Goal: Contribute content: Add original content to the website for others to see

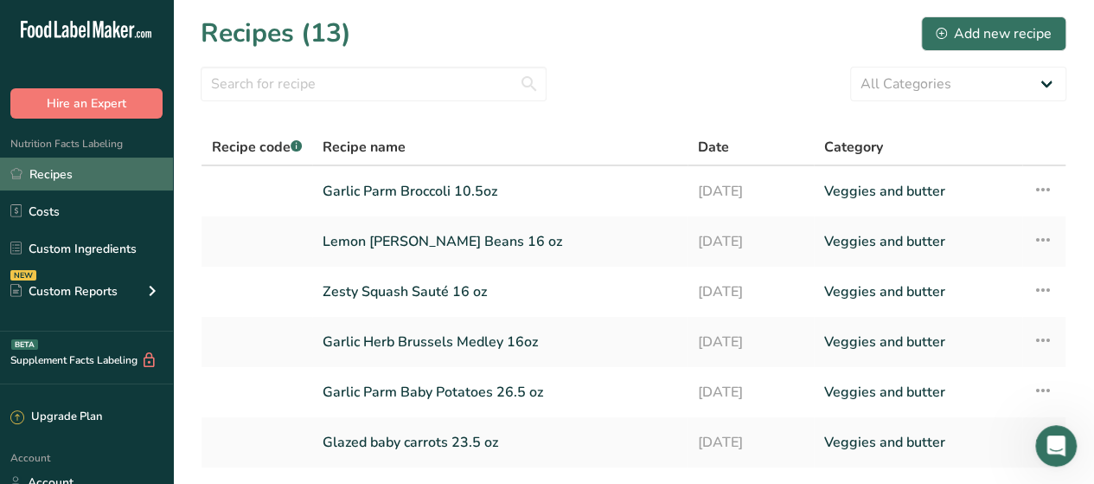
scroll to position [1316, 0]
click at [93, 175] on link "Recipes" at bounding box center [86, 173] width 173 height 33
click at [66, 176] on link "Recipes" at bounding box center [86, 173] width 173 height 33
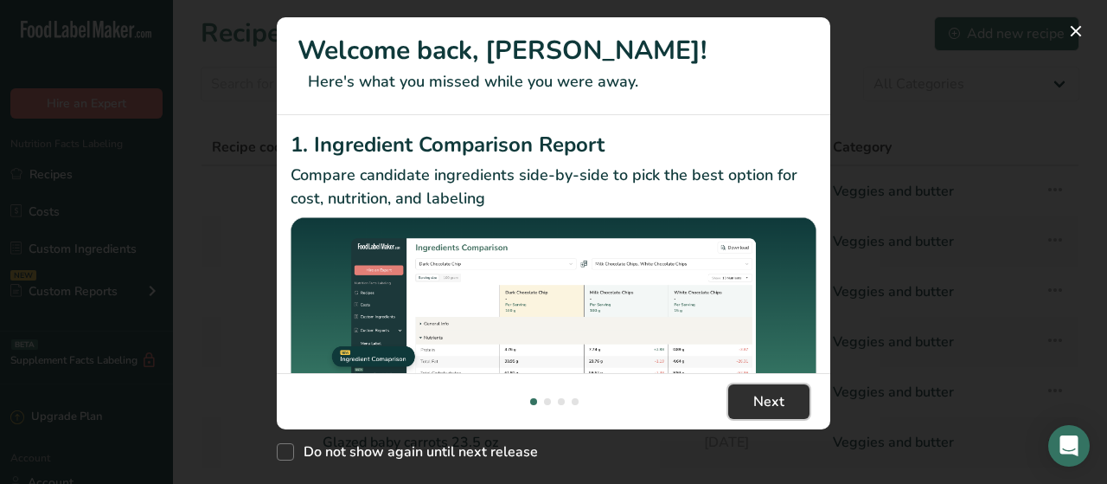
click at [776, 394] on span "Next" at bounding box center [769, 401] width 31 height 21
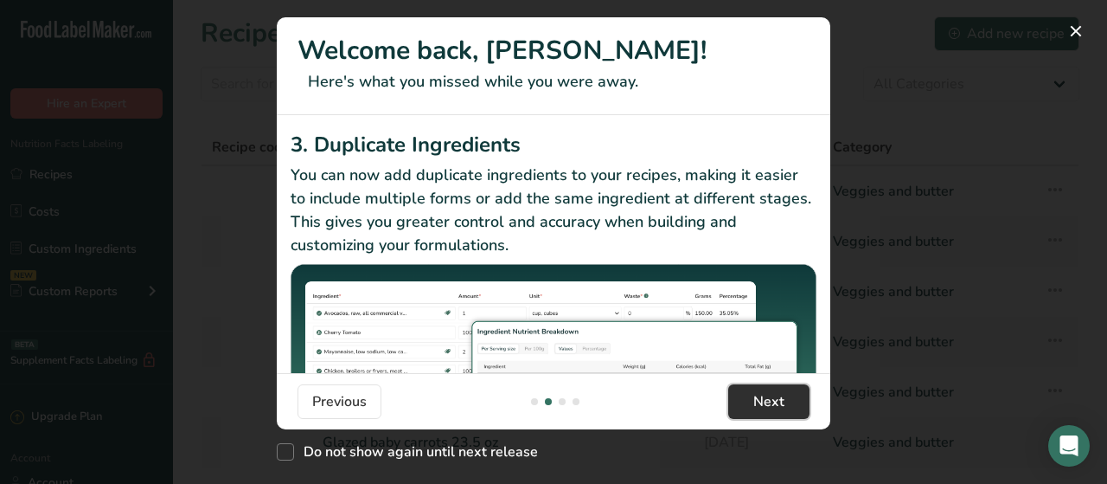
click at [776, 394] on span "Next" at bounding box center [769, 401] width 31 height 21
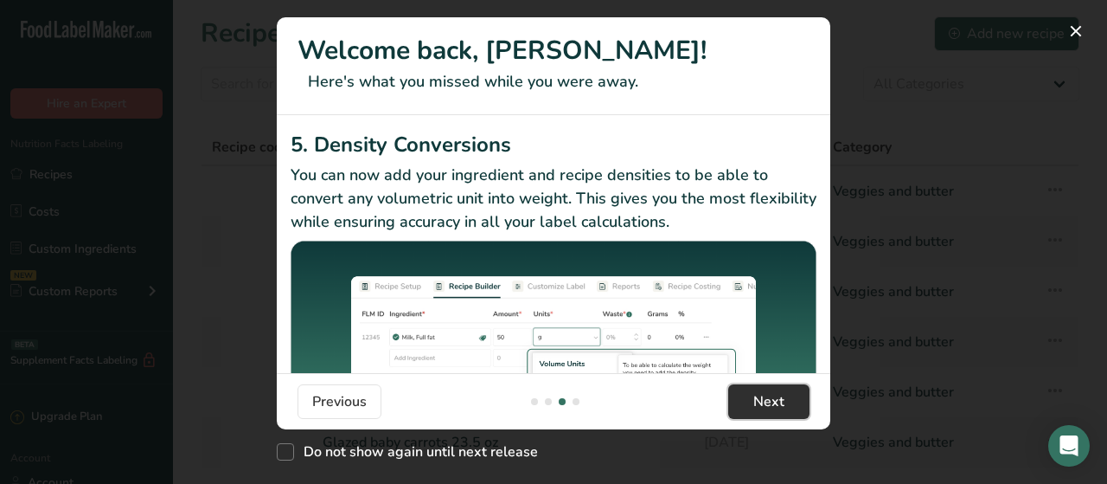
click at [776, 394] on span "Next" at bounding box center [769, 401] width 31 height 21
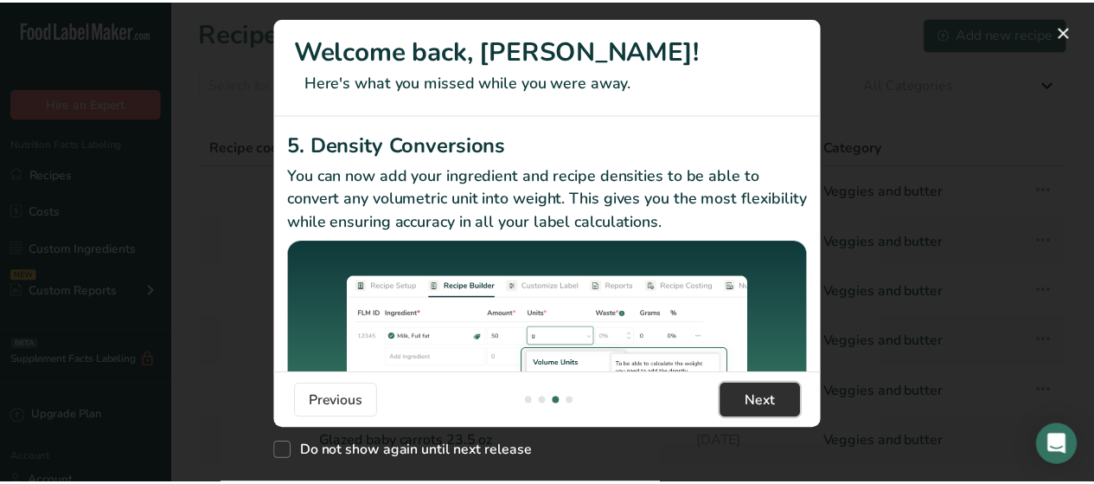
scroll to position [0, 1661]
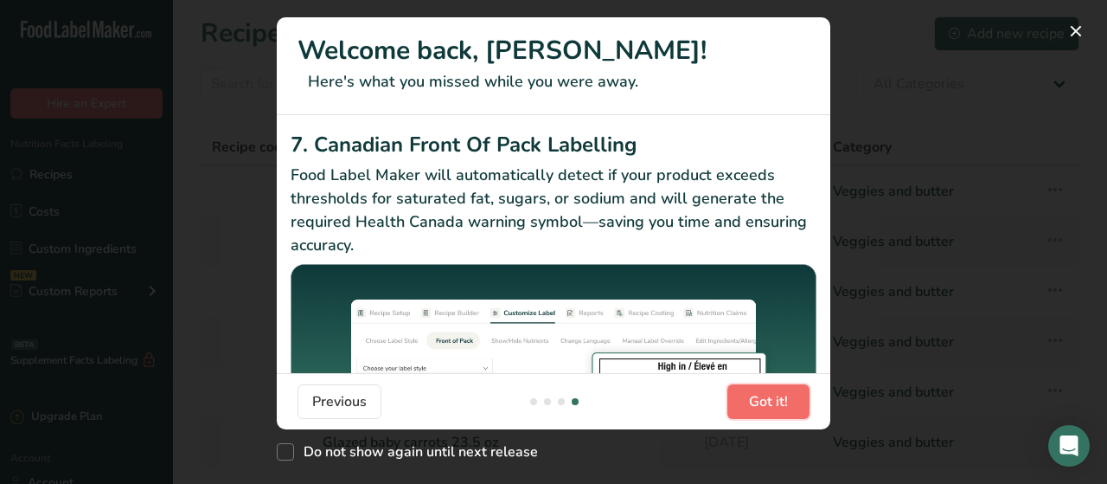
click at [776, 394] on span "Got it!" at bounding box center [768, 401] width 39 height 21
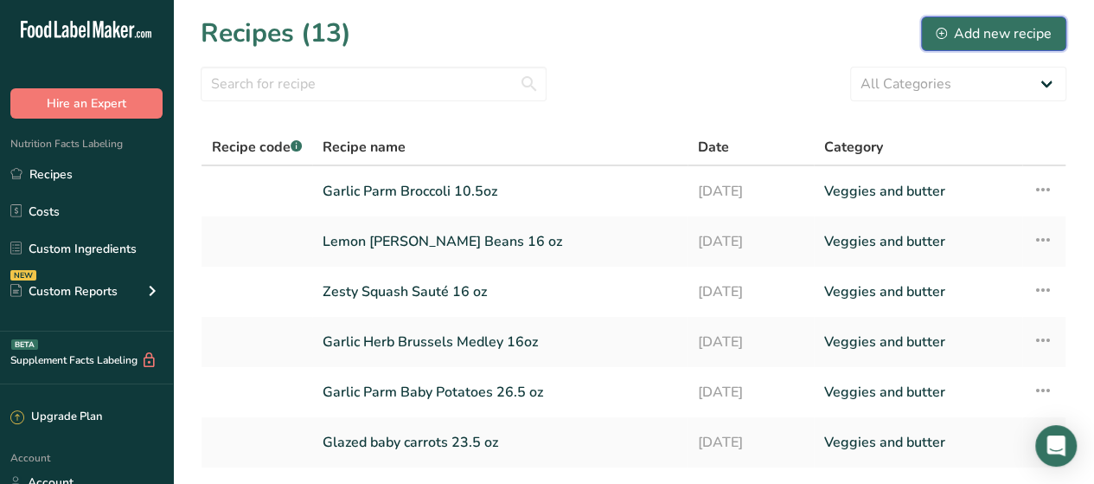
click at [959, 32] on div "Add new recipe" at bounding box center [994, 33] width 116 height 21
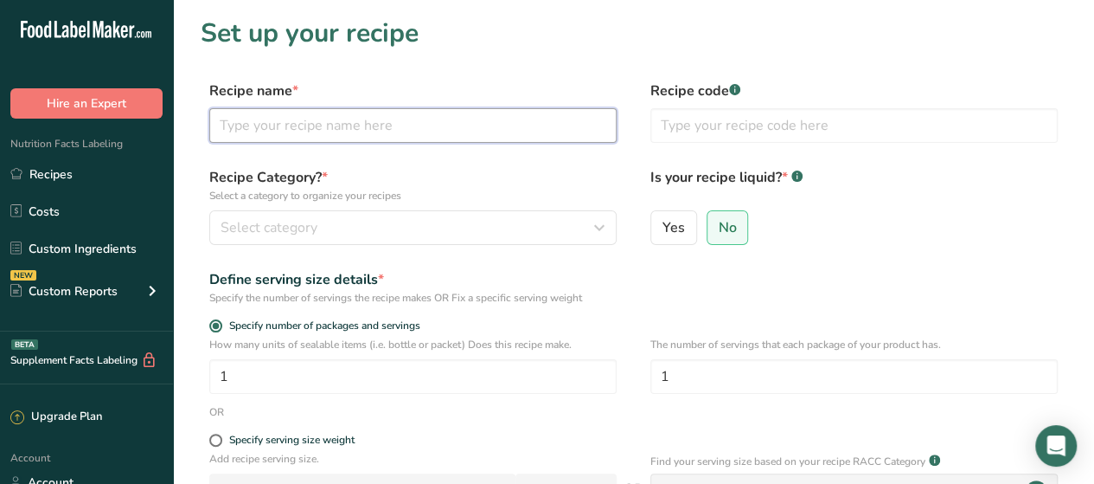
click at [484, 132] on input "text" at bounding box center [412, 125] width 407 height 35
type input "Zesty Jicama Kick"
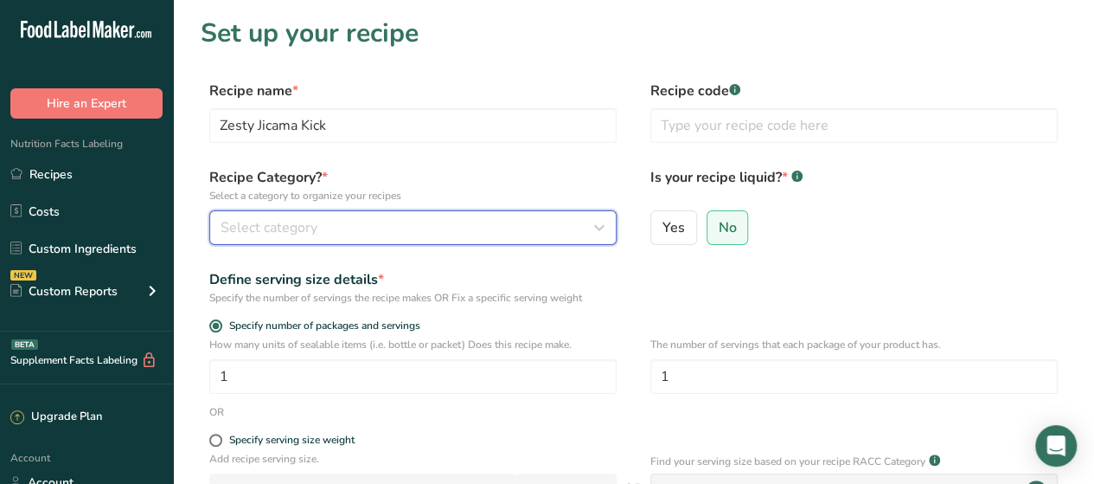
click at [433, 220] on div "Select category" at bounding box center [408, 227] width 375 height 21
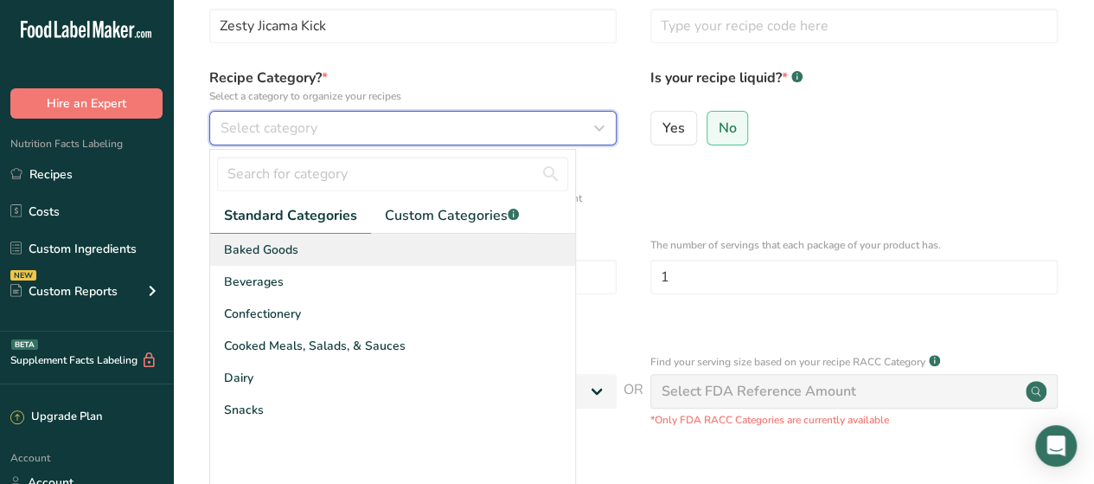
scroll to position [100, 0]
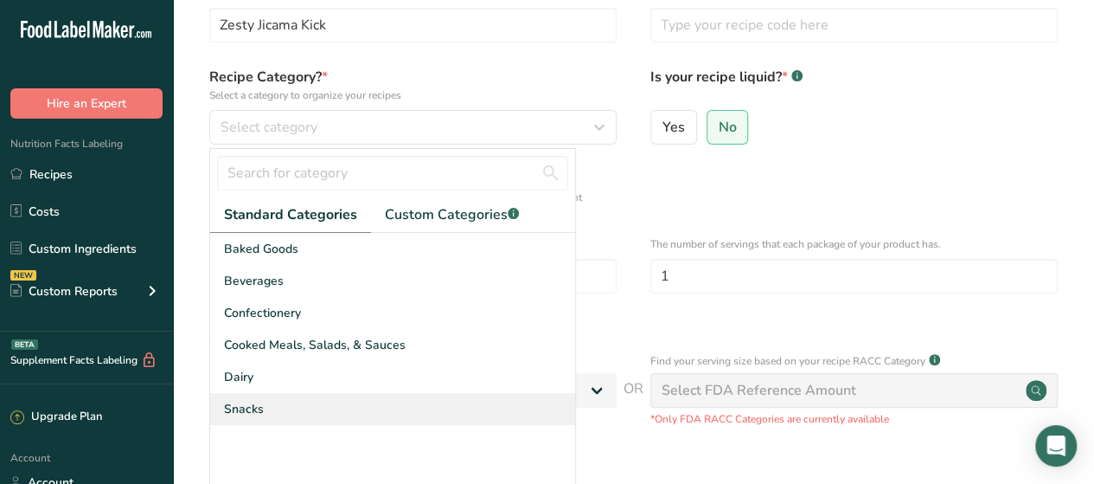
click at [287, 401] on div "Snacks" at bounding box center [392, 409] width 365 height 32
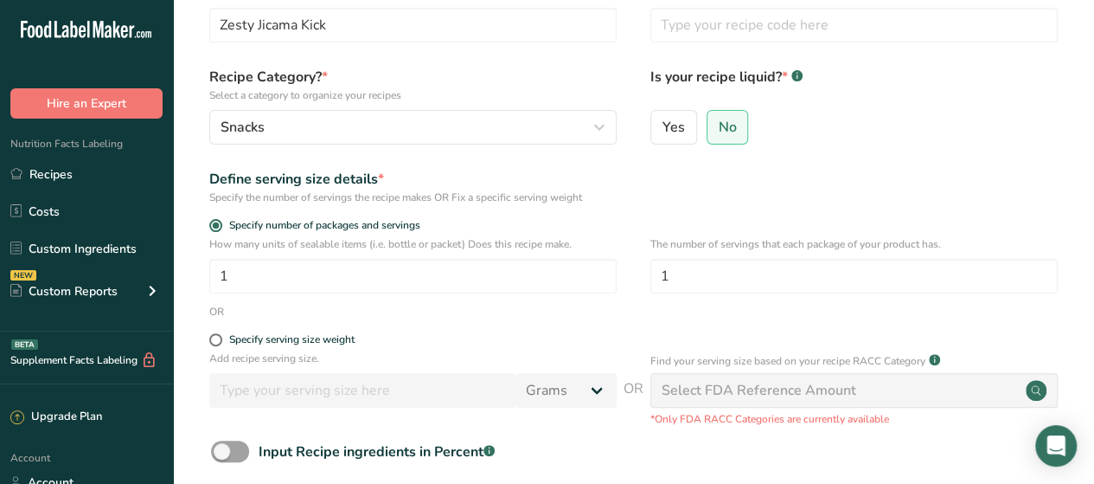
scroll to position [232, 0]
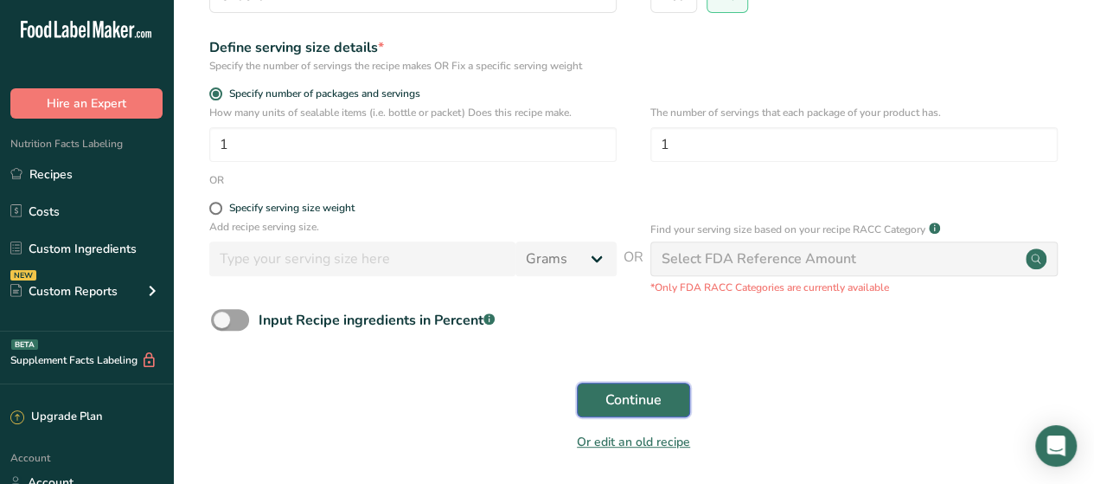
click at [611, 398] on span "Continue" at bounding box center [634, 399] width 56 height 21
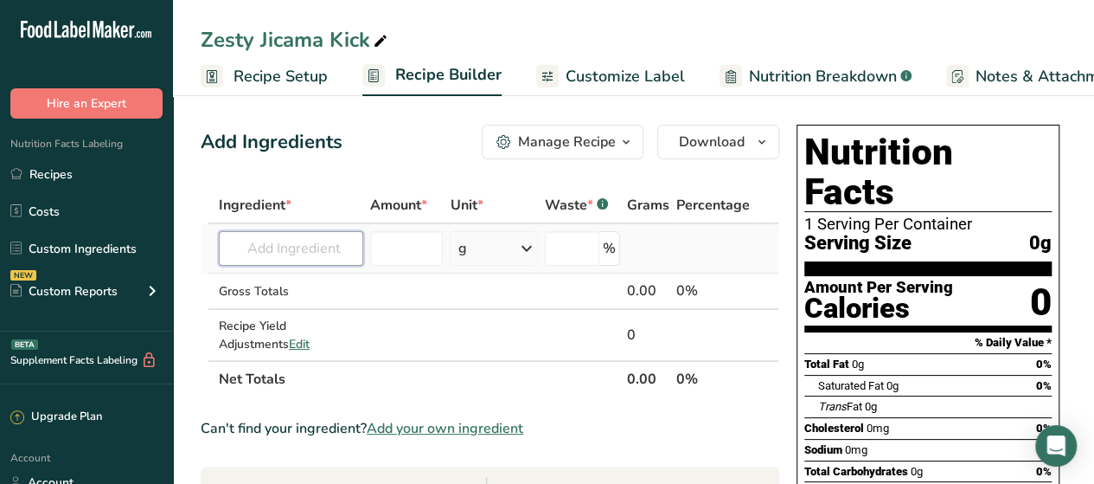
click at [332, 252] on input "text" at bounding box center [291, 248] width 144 height 35
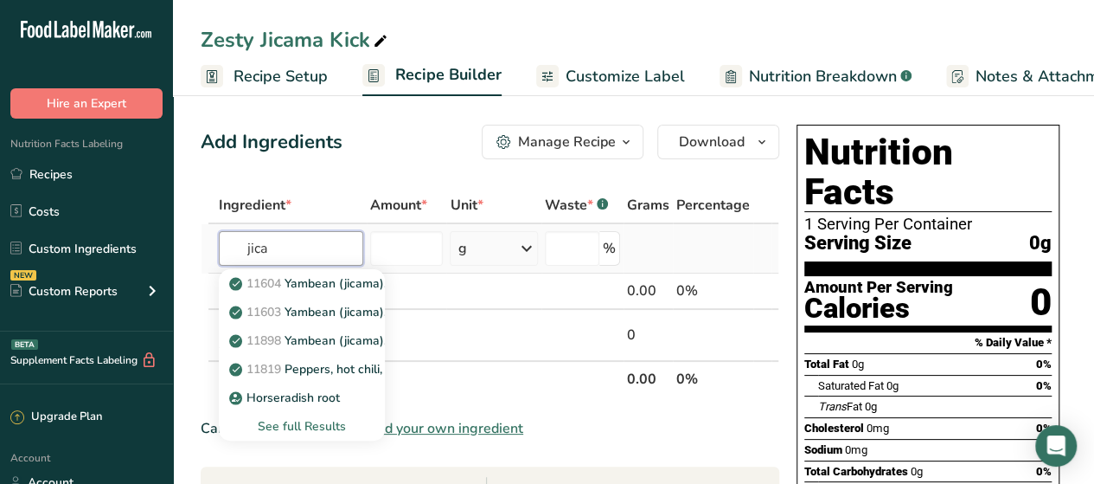
type input "jica"
click at [283, 418] on div "See full Results" at bounding box center [302, 426] width 138 height 18
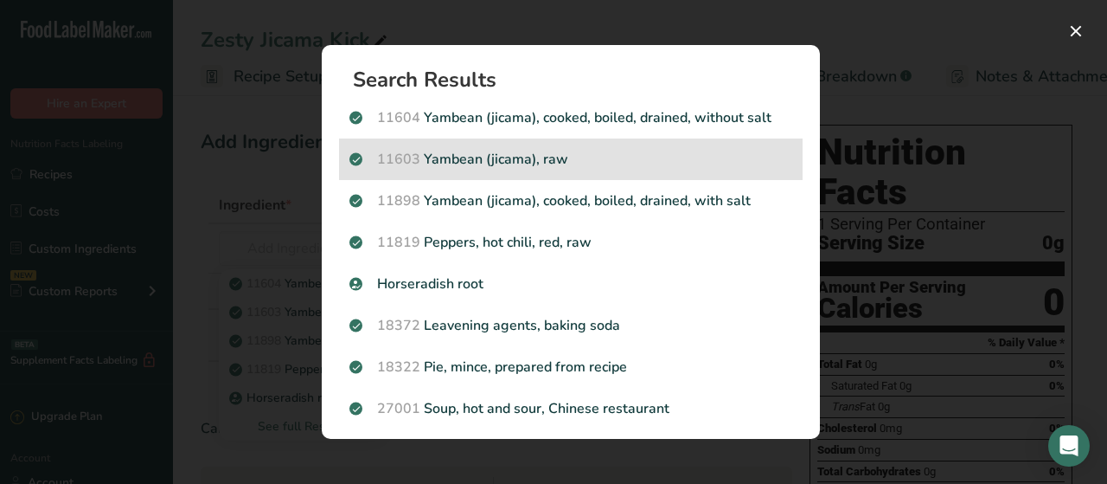
click at [568, 157] on p "11603 Yambean (jicama), raw" at bounding box center [571, 159] width 443 height 21
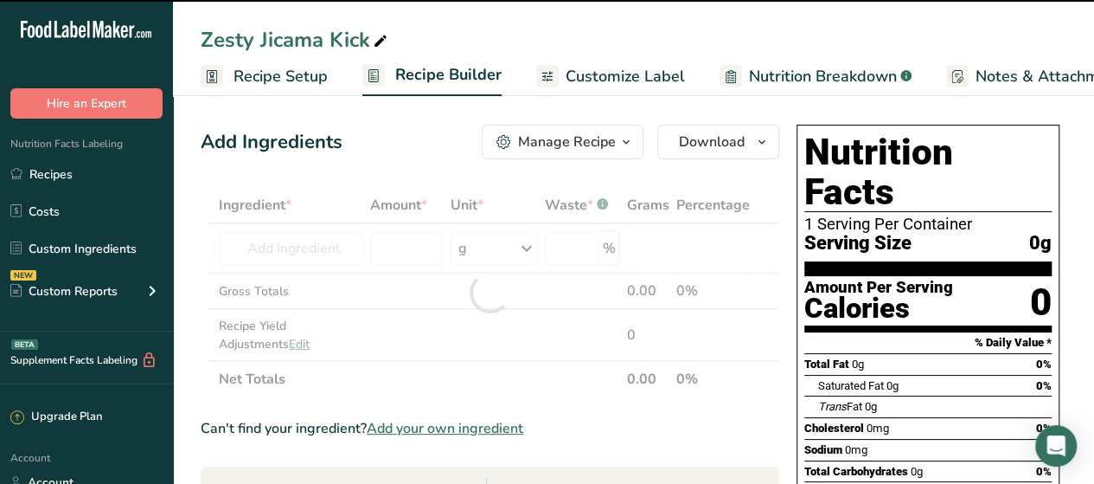
type input "0"
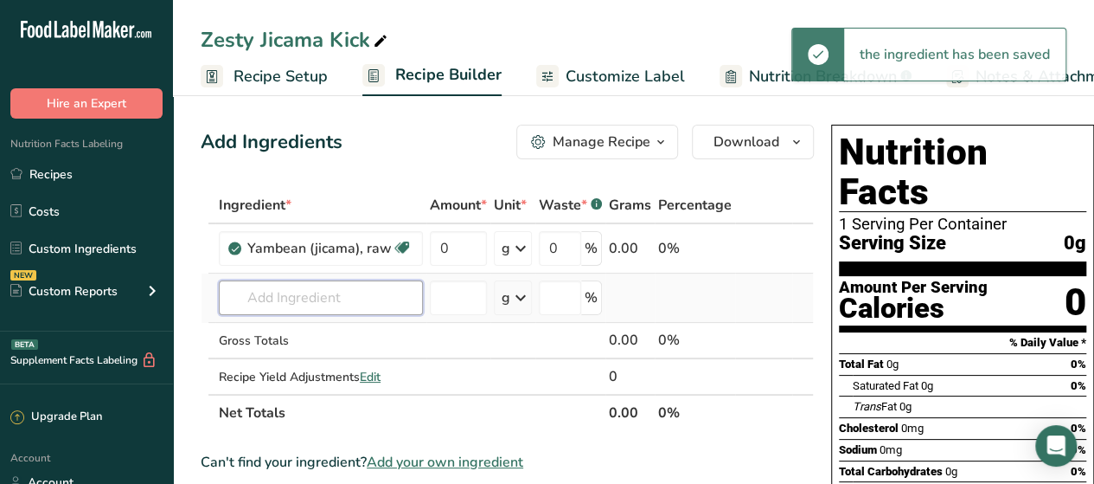
click at [270, 300] on input "text" at bounding box center [321, 297] width 204 height 35
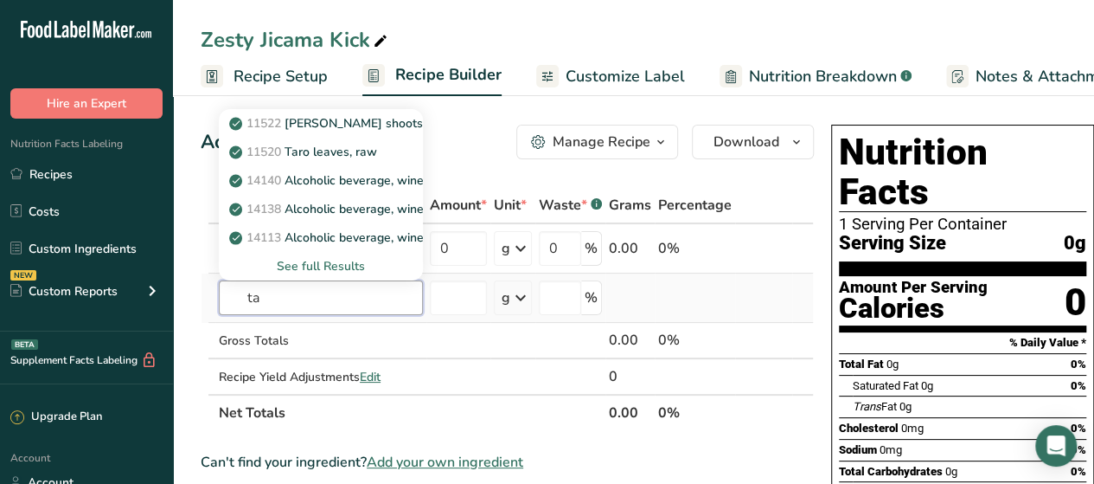
type input "t"
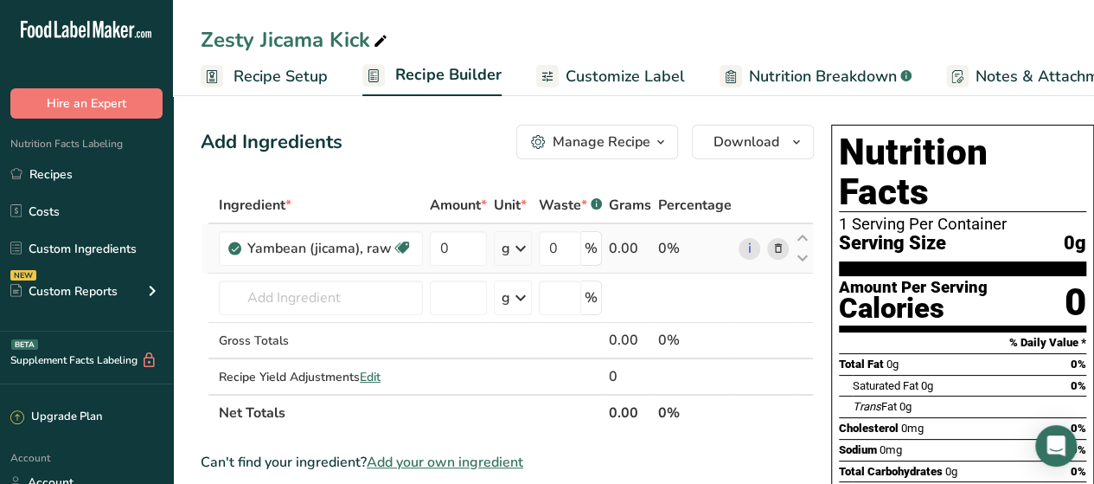
click at [521, 267] on td "g Portions 1 cup slices 1 cup 1 large See more Weight Units g kg mg See more Vo…" at bounding box center [513, 248] width 45 height 49
click at [518, 253] on icon at bounding box center [520, 248] width 21 height 31
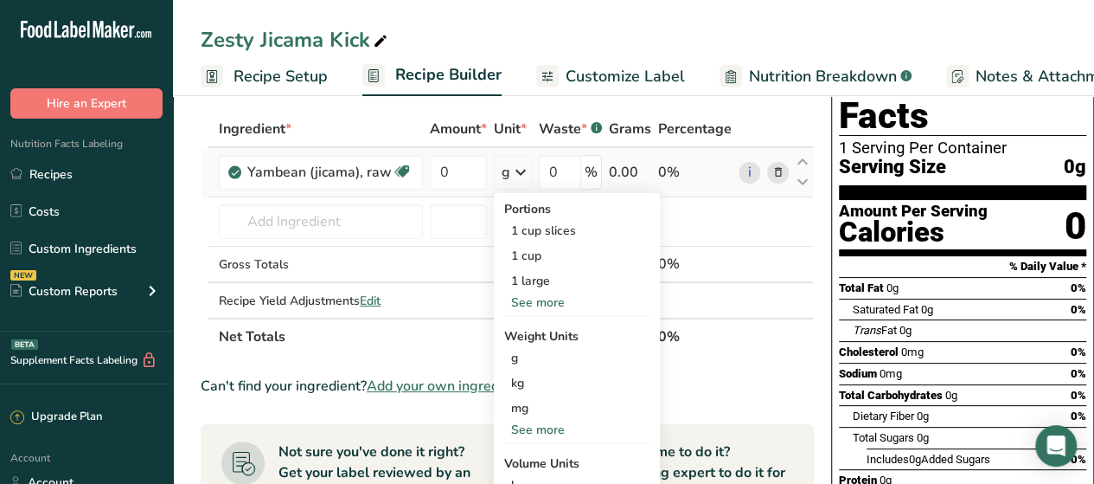
scroll to position [78, 0]
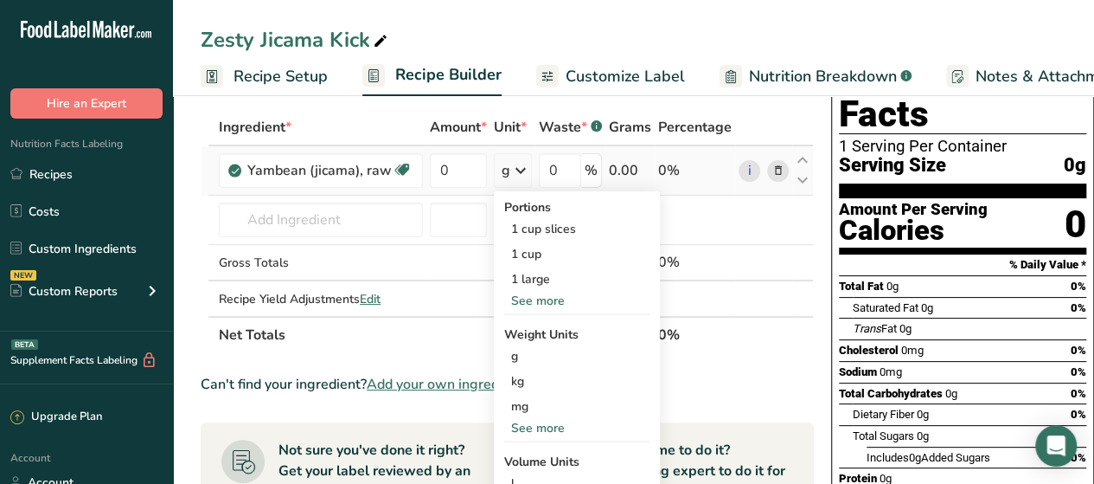
click at [524, 421] on div "See more" at bounding box center [576, 428] width 145 height 18
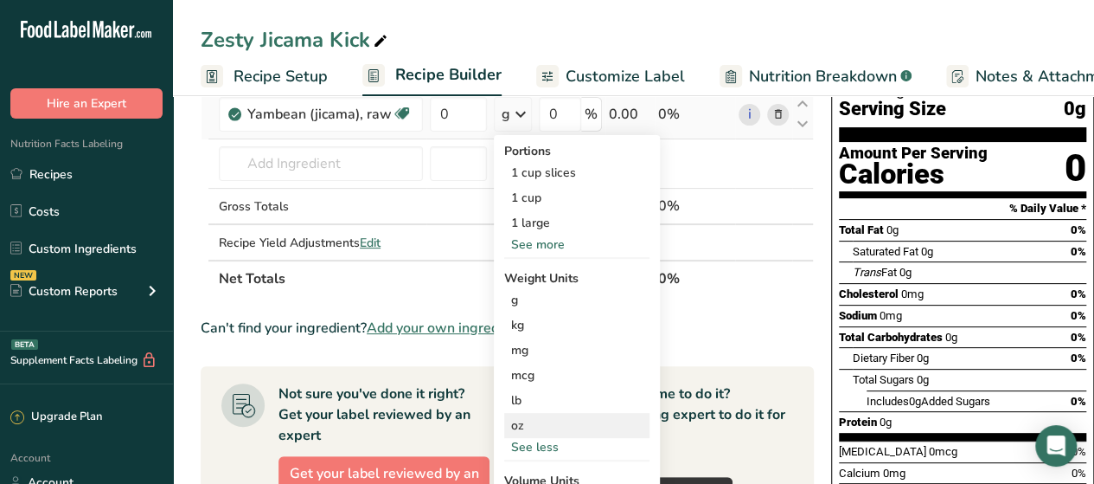
click at [517, 423] on div "oz" at bounding box center [576, 425] width 145 height 25
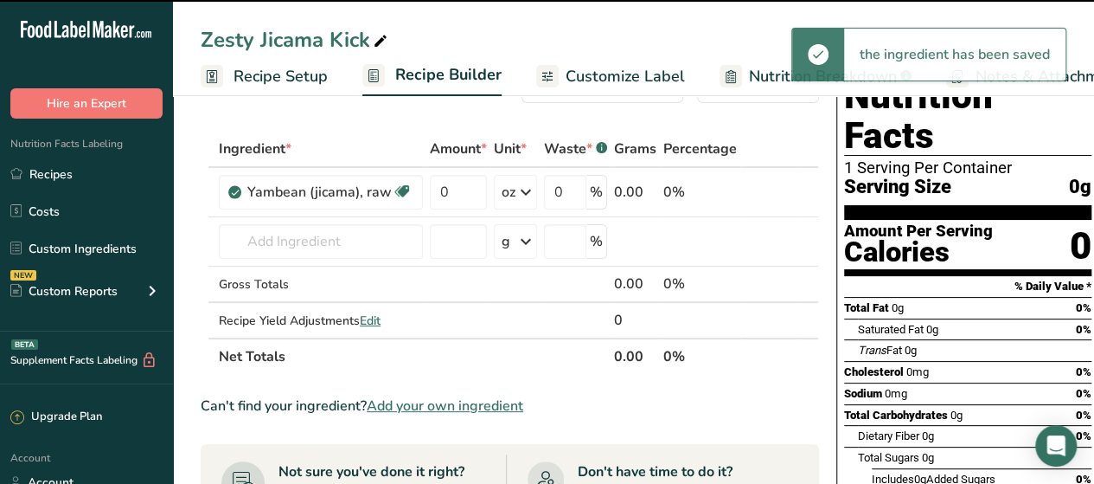
scroll to position [51, 0]
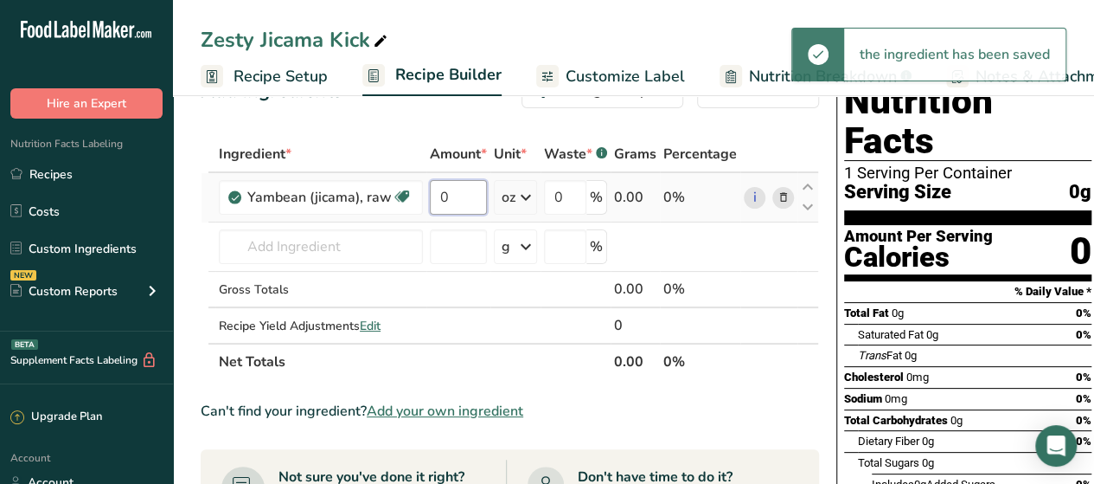
click at [453, 183] on input "0" at bounding box center [458, 197] width 57 height 35
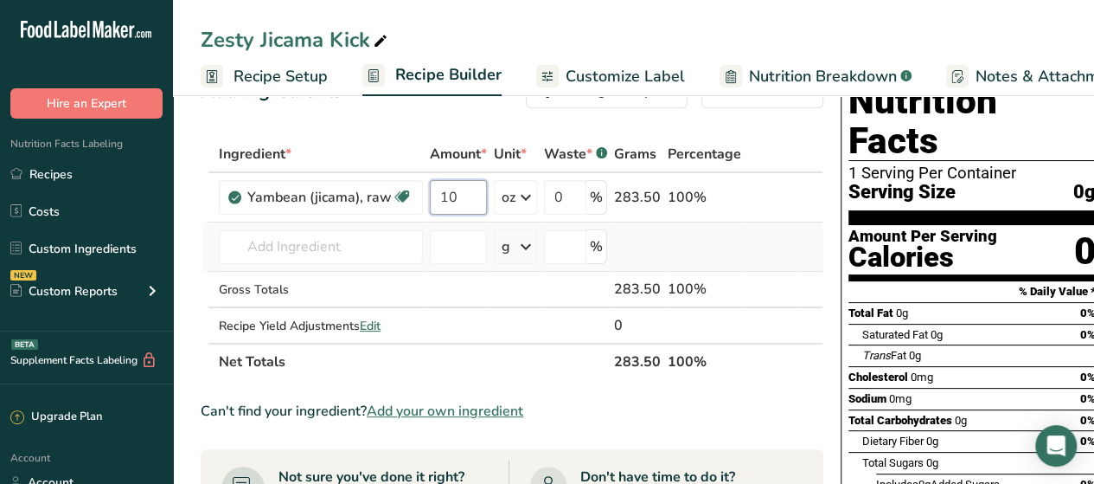
type input "10"
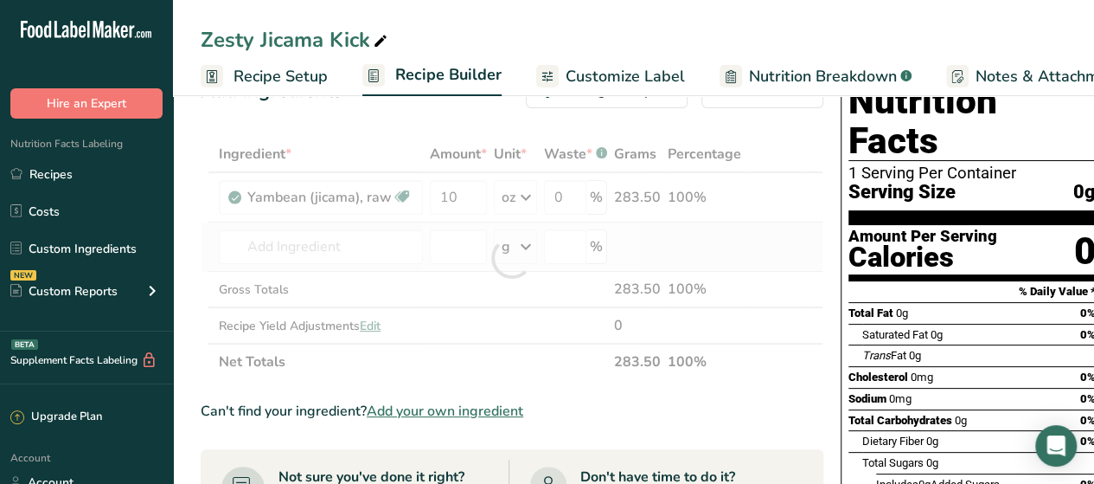
click at [423, 251] on div "Ingredient * Amount * Unit * Waste * .a-a{fill:#347362;}.b-a{fill:#fff;} Grams …" at bounding box center [512, 258] width 623 height 244
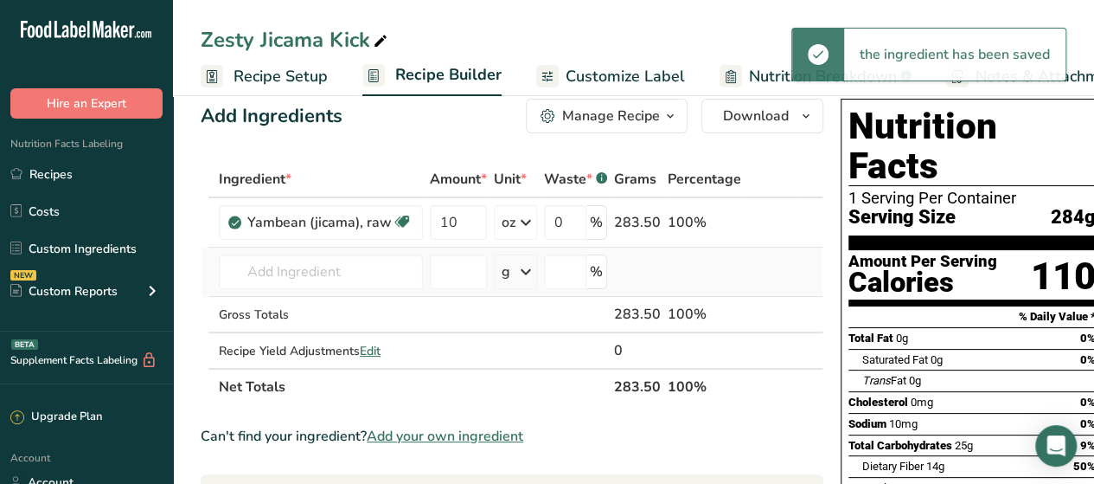
scroll to position [0, 0]
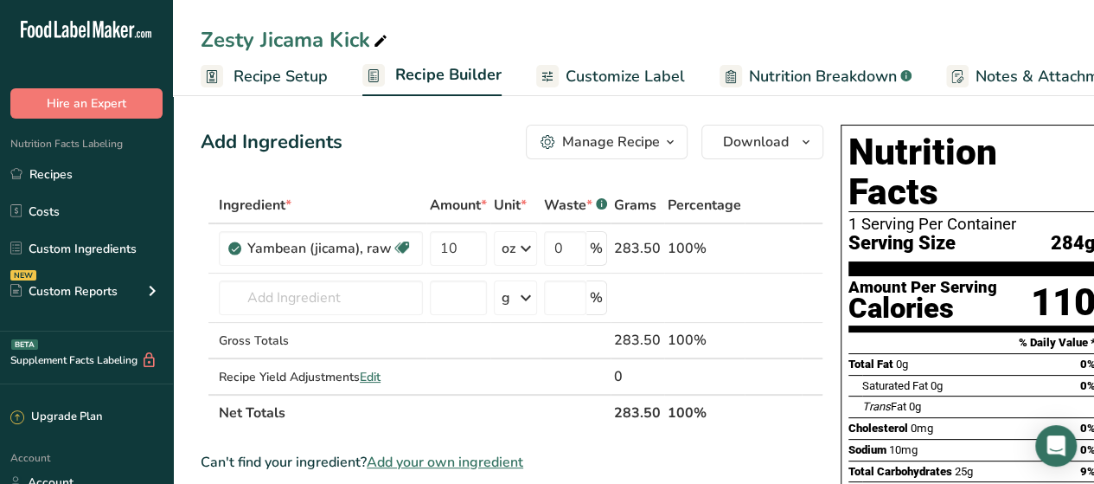
click at [287, 65] on span "Recipe Setup" at bounding box center [281, 76] width 94 height 23
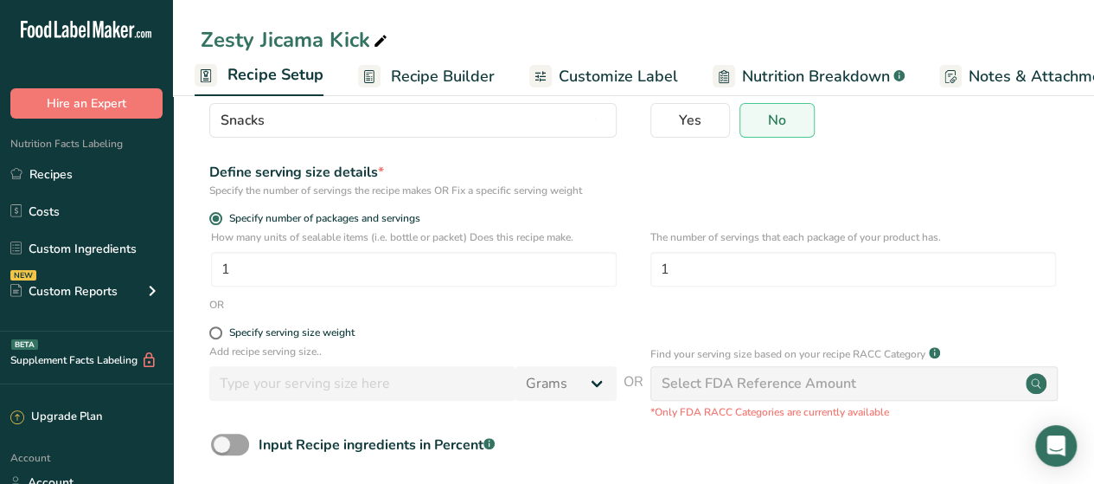
scroll to position [152, 0]
click at [691, 264] on input "1" at bounding box center [854, 268] width 406 height 35
type input "4"
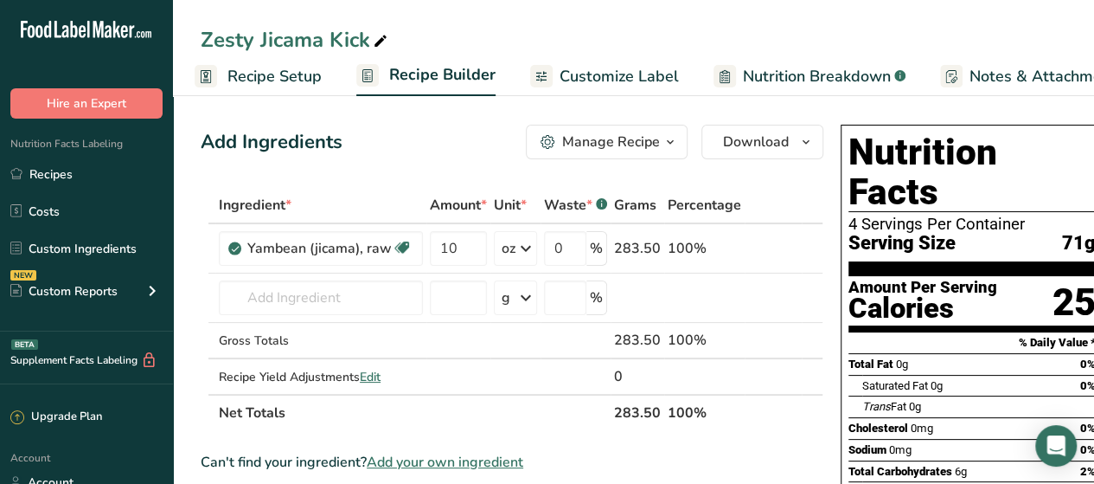
click at [265, 78] on span "Recipe Setup" at bounding box center [275, 76] width 94 height 23
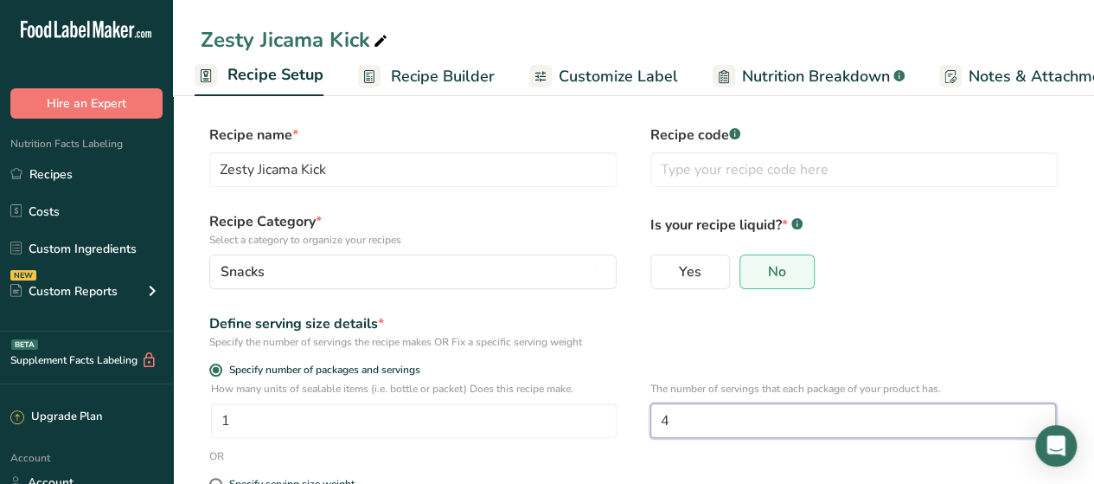
click at [683, 413] on input "4" at bounding box center [854, 420] width 406 height 35
type input "1"
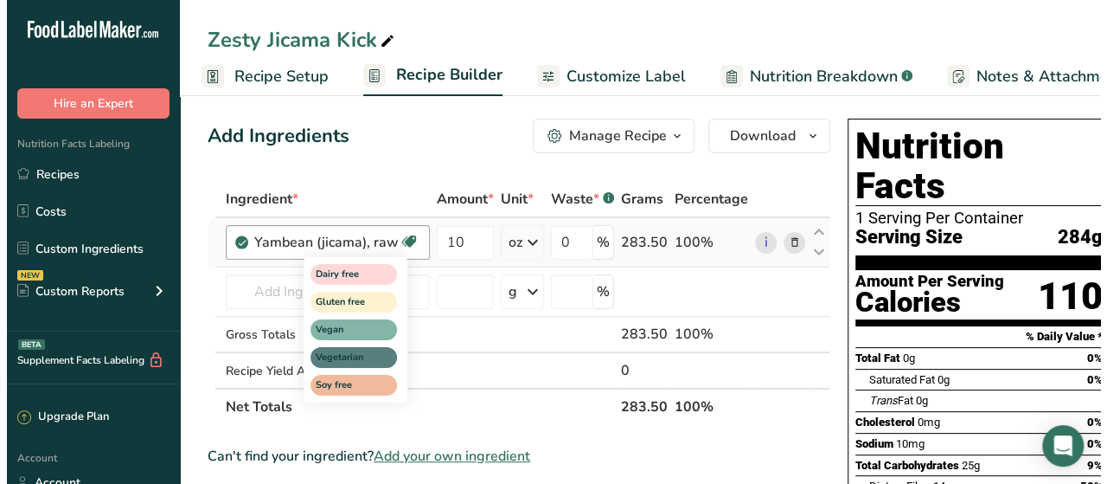
scroll to position [5, 0]
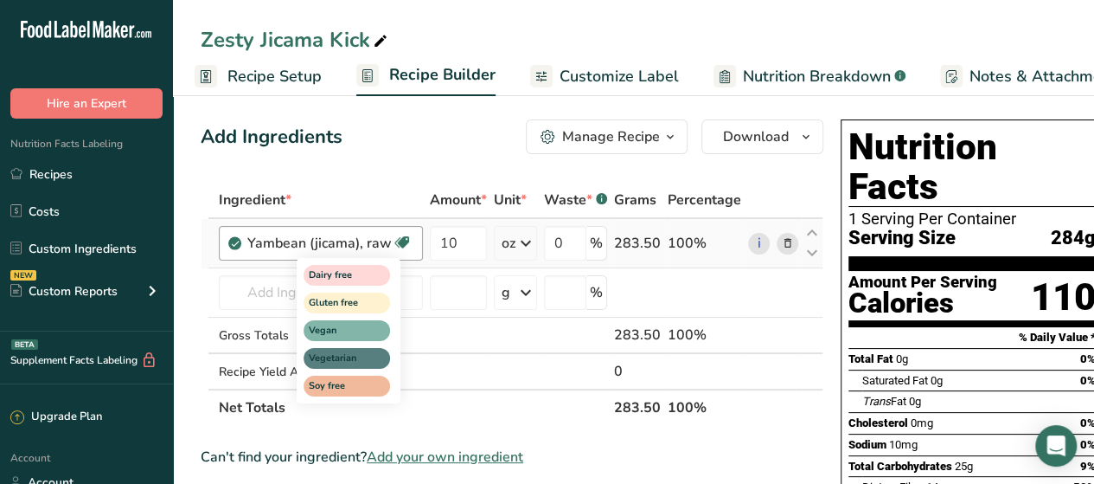
drag, startPoint x: 440, startPoint y: 292, endPoint x: 411, endPoint y: 300, distance: 30.4
click at [411, 300] on div "Dairy free Gluten free Vegan Vegetarian Soy free" at bounding box center [380, 328] width 166 height 149
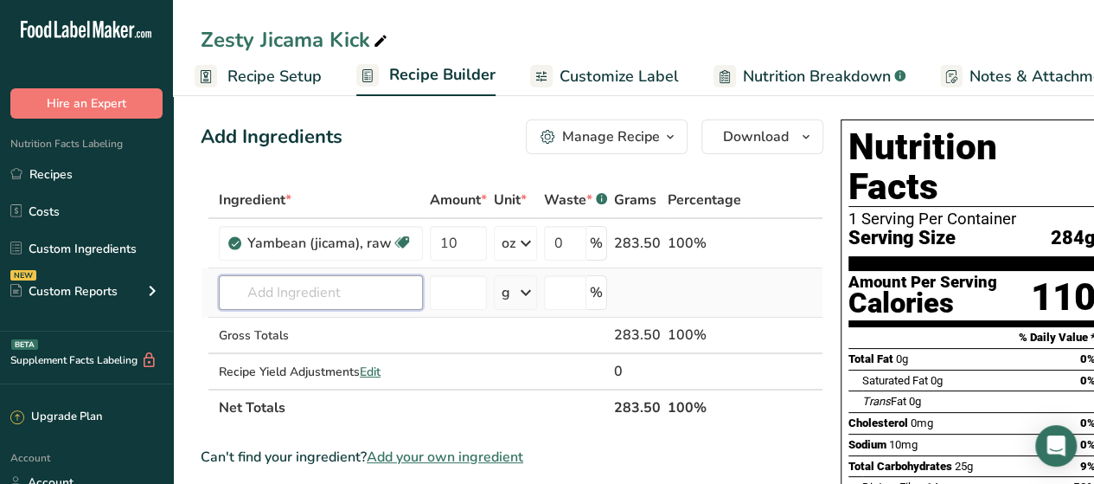
click at [266, 295] on input "text" at bounding box center [321, 292] width 204 height 35
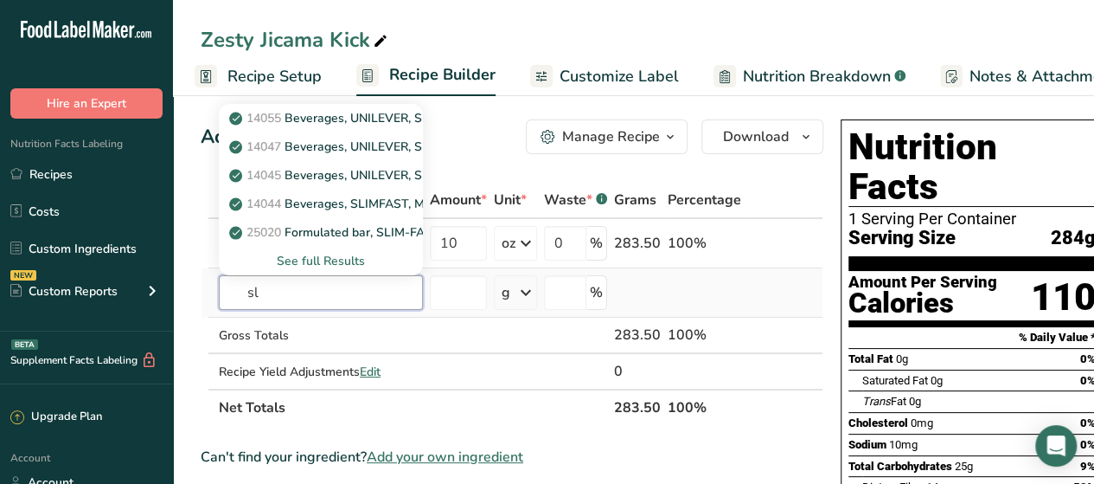
type input "s"
type input "lime s"
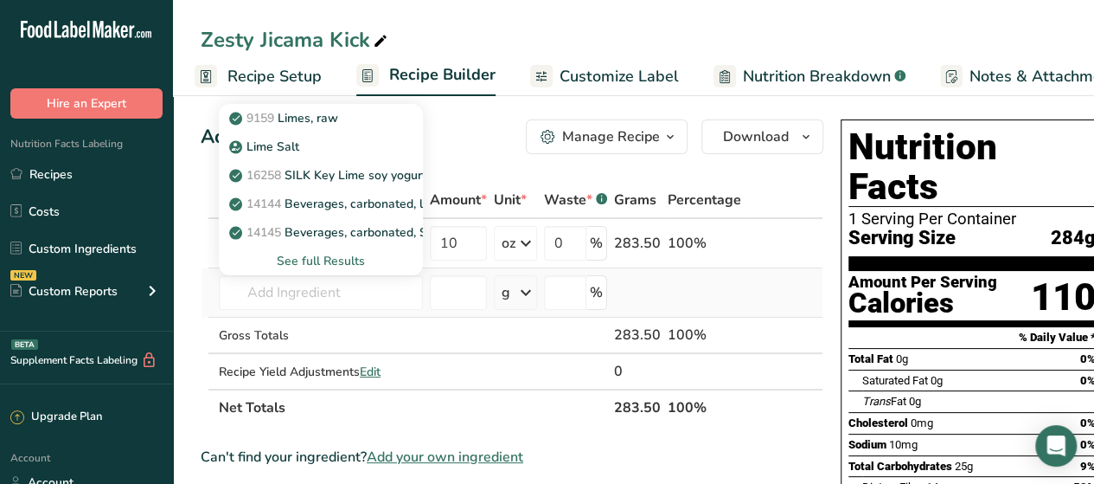
click at [305, 263] on div "See full Results" at bounding box center [321, 261] width 176 height 18
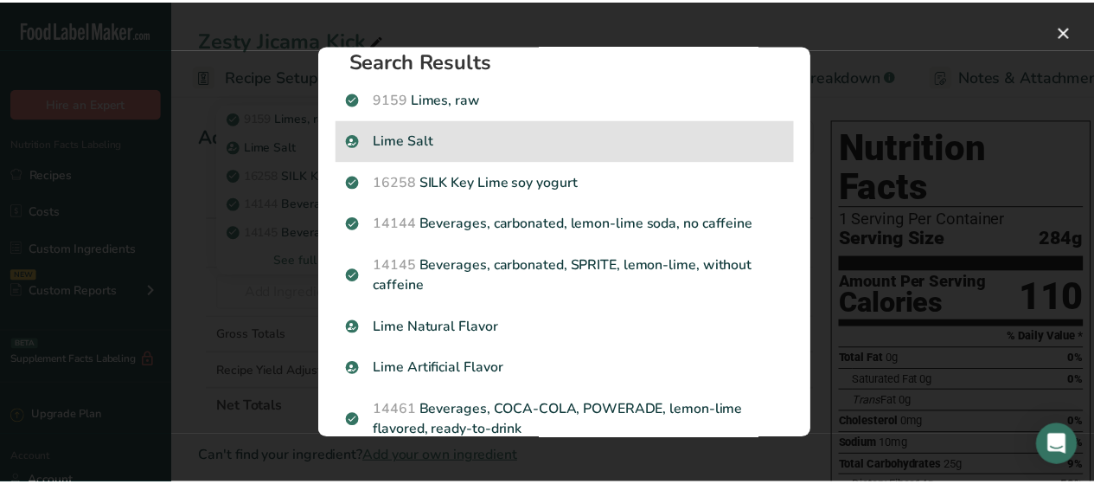
scroll to position [0, 0]
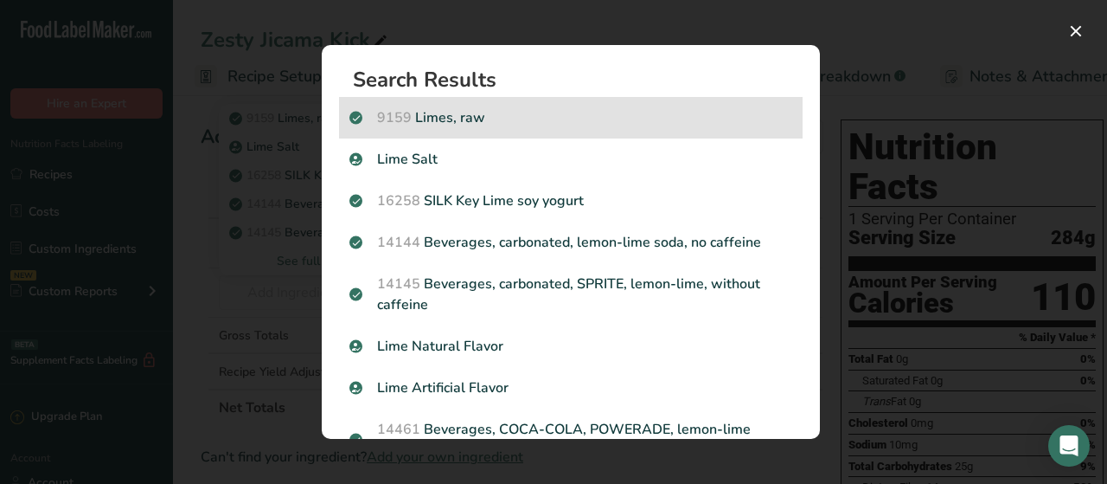
click at [493, 122] on p "9159 Limes, raw" at bounding box center [571, 117] width 443 height 21
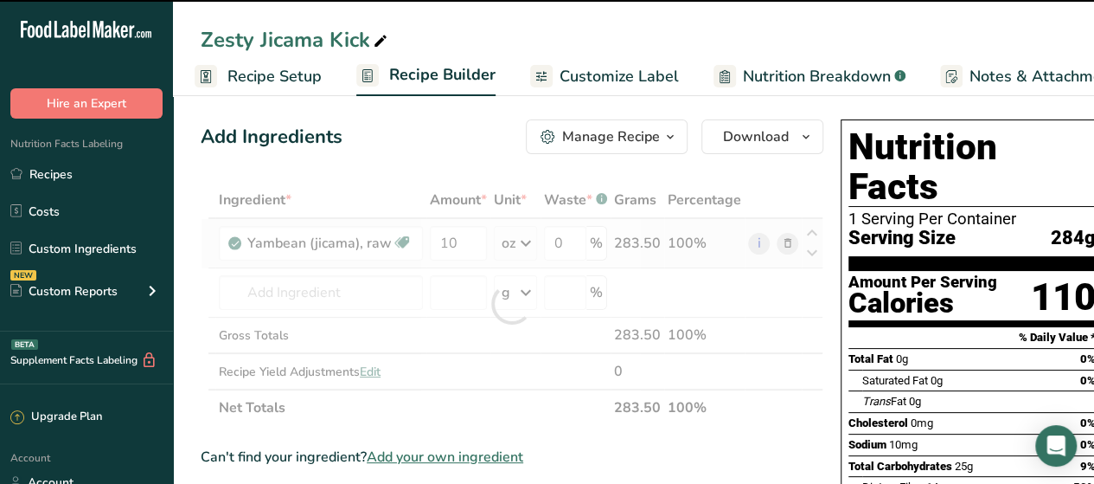
type input "0"
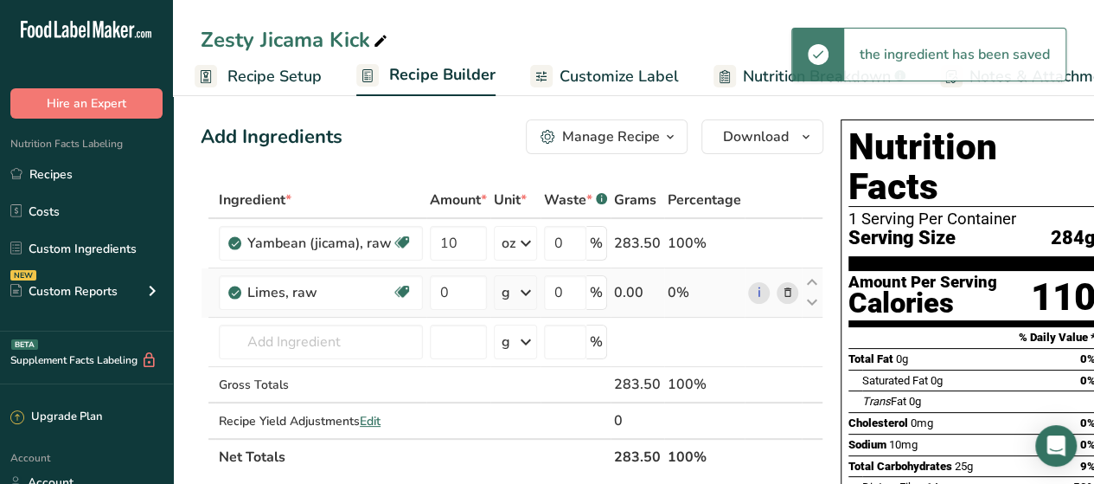
click at [523, 298] on icon at bounding box center [526, 292] width 21 height 31
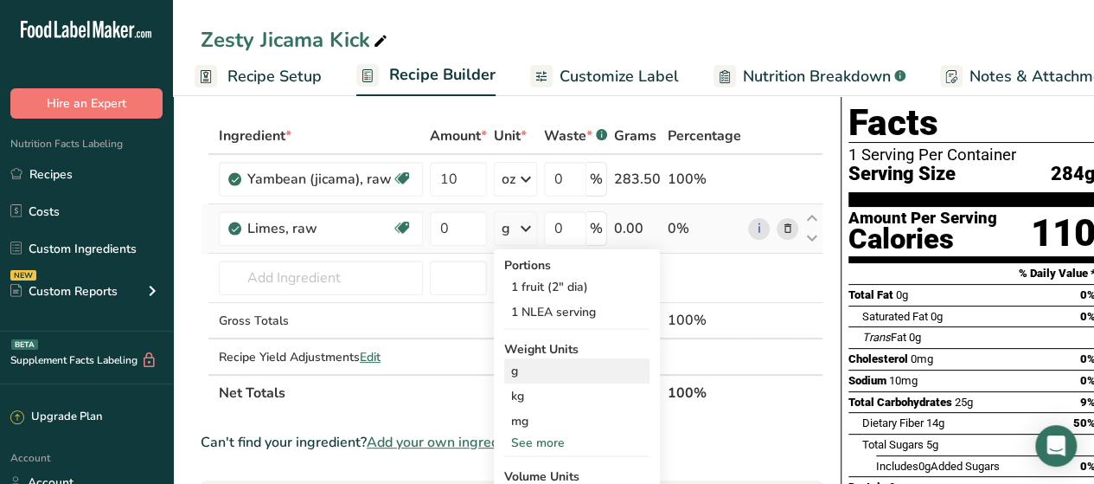
scroll to position [71, 0]
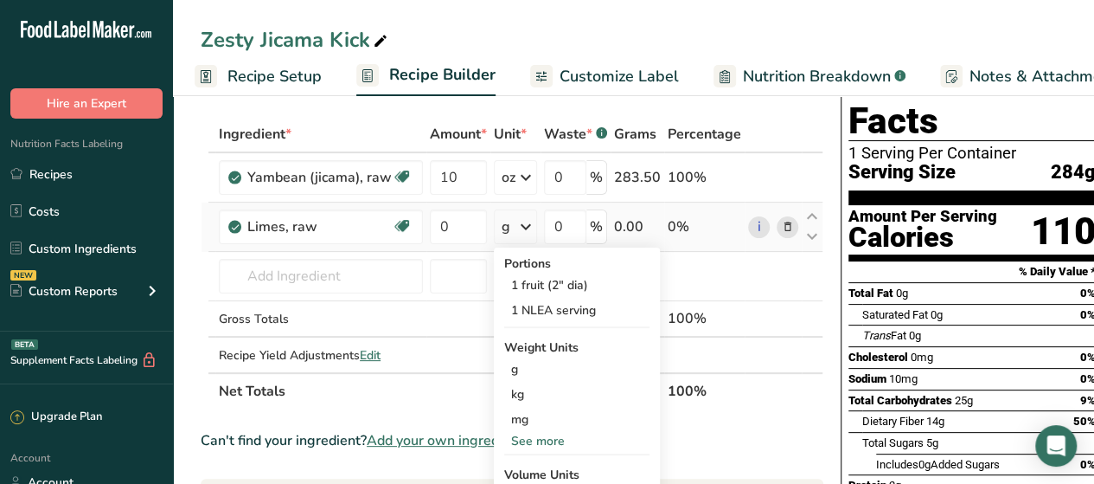
click at [550, 434] on div "See more" at bounding box center [576, 441] width 145 height 18
click at [538, 463] on div "lb" at bounding box center [576, 469] width 145 height 25
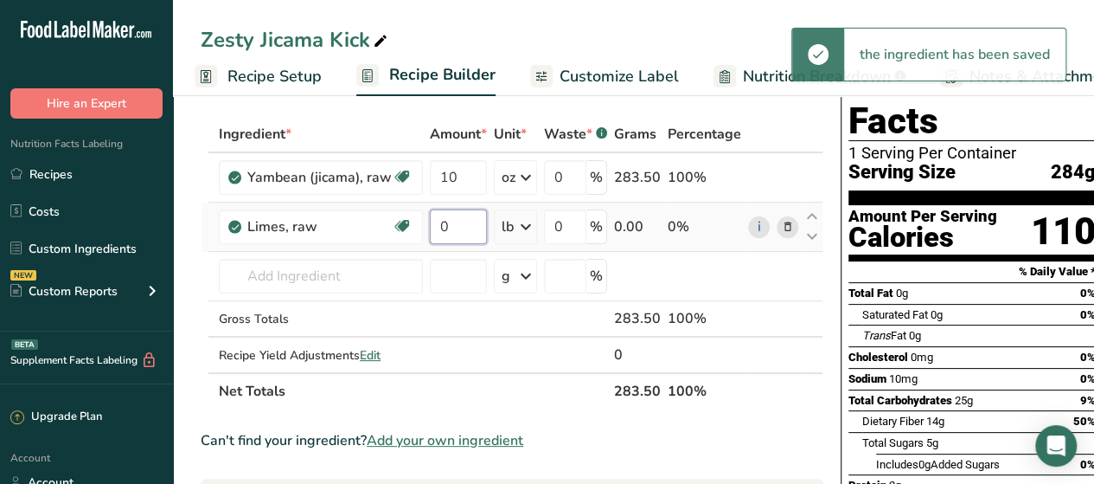
click at [457, 228] on input "0" at bounding box center [458, 226] width 57 height 35
type input "1"
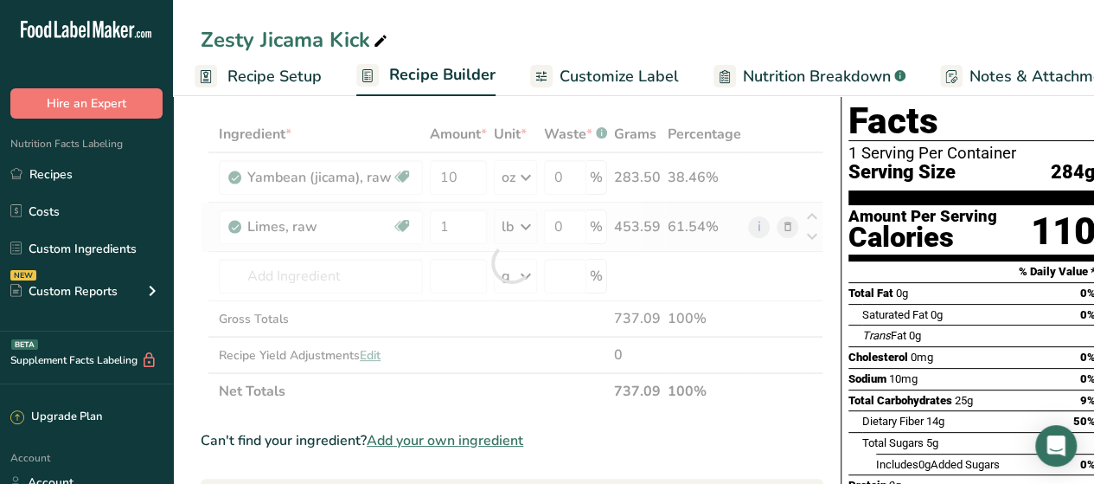
click at [521, 228] on div "Ingredient * Amount * Unit * Waste * .a-a{fill:#347362;}.b-a{fill:#fff;} Grams …" at bounding box center [512, 262] width 623 height 293
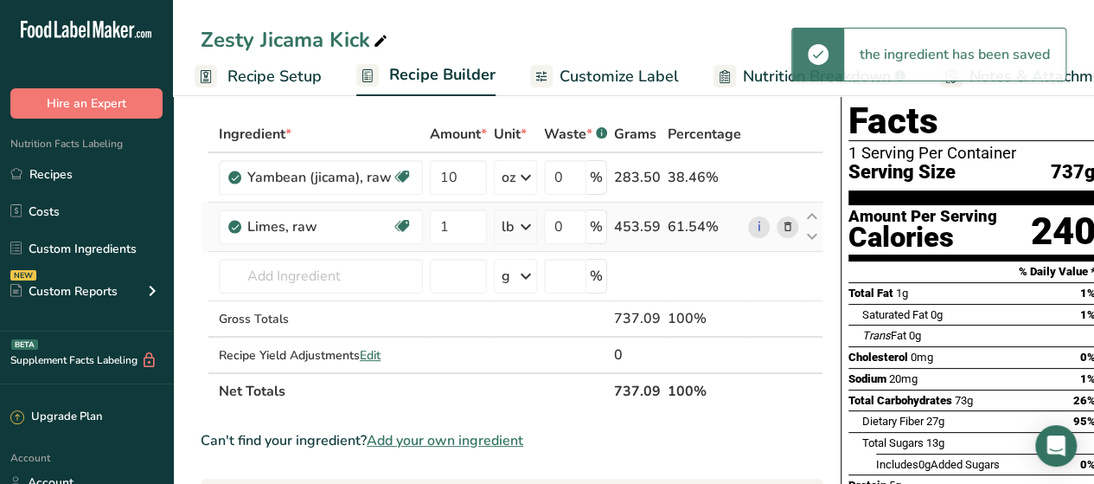
click at [523, 224] on icon at bounding box center [526, 226] width 21 height 31
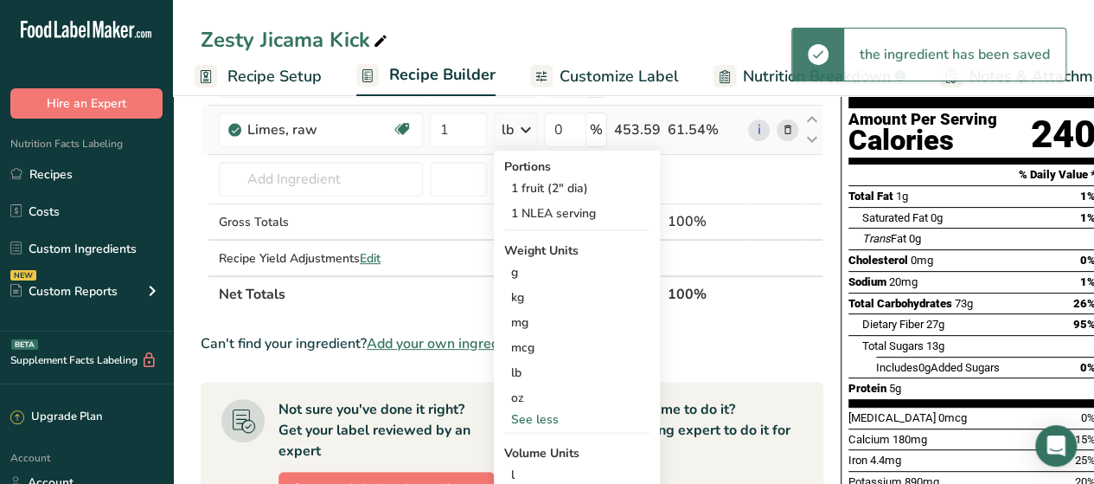
scroll to position [170, 0]
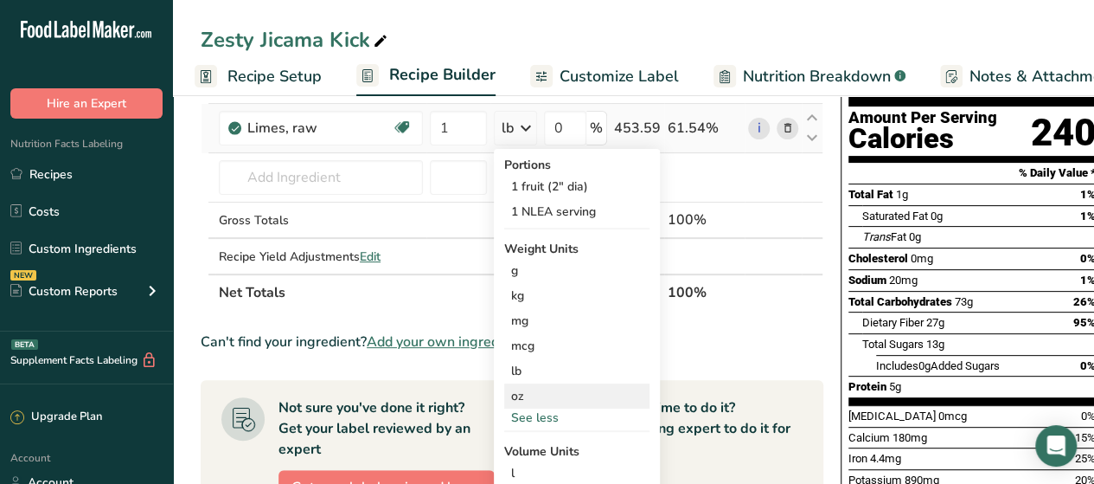
click at [507, 401] on div "oz" at bounding box center [576, 395] width 145 height 25
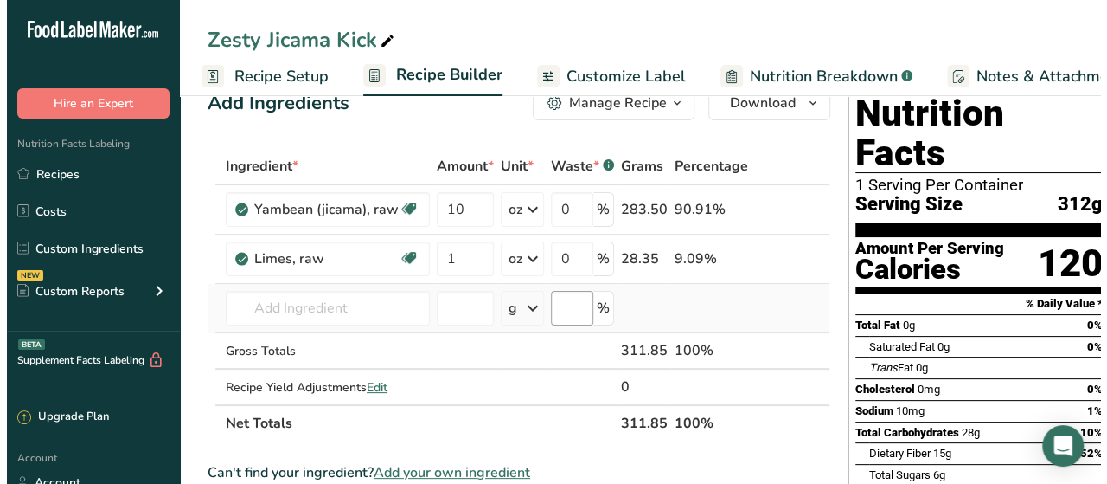
scroll to position [38, 0]
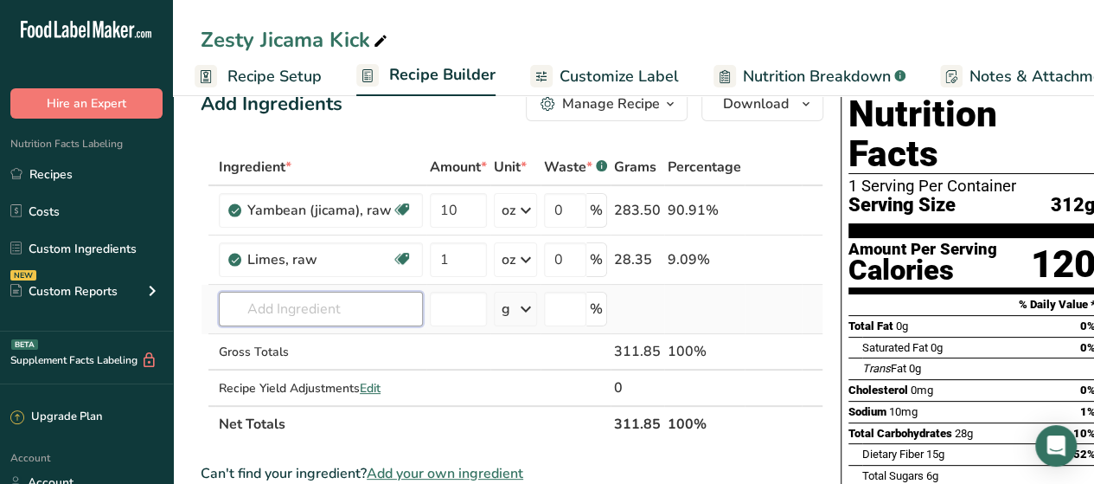
click at [285, 313] on input "text" at bounding box center [321, 309] width 204 height 35
type input "t"
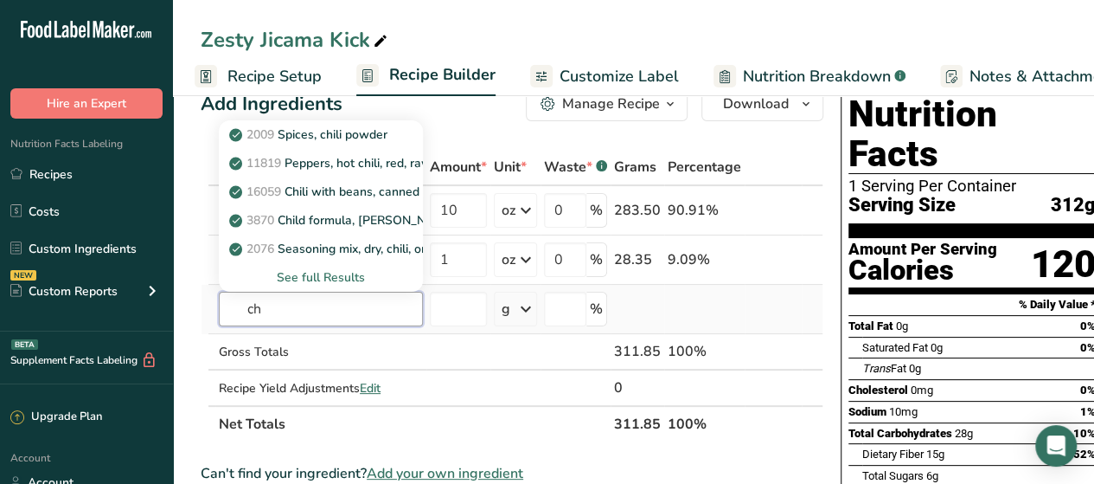
type input "c"
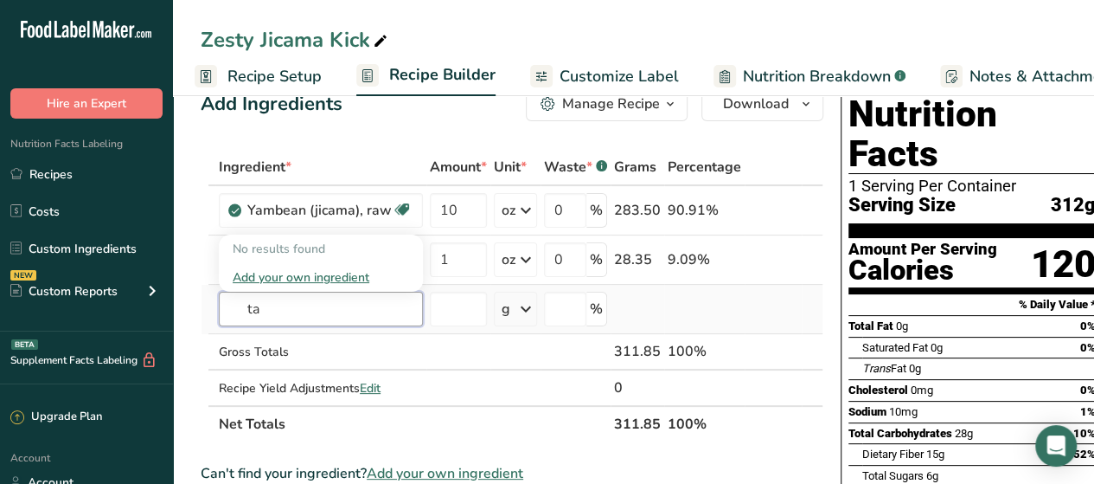
type input "t"
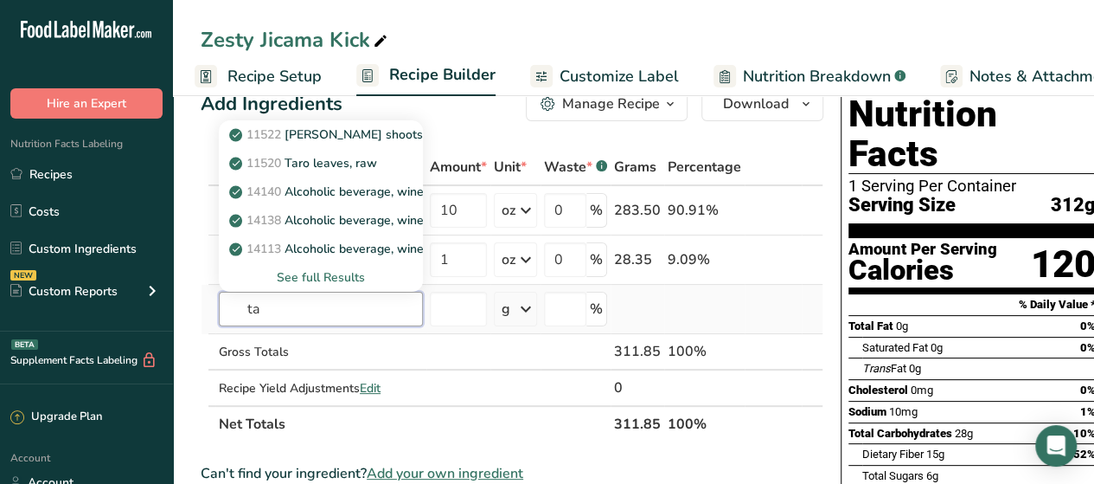
type input "t"
type input "chili"
click at [322, 279] on div "See full Results" at bounding box center [321, 277] width 176 height 18
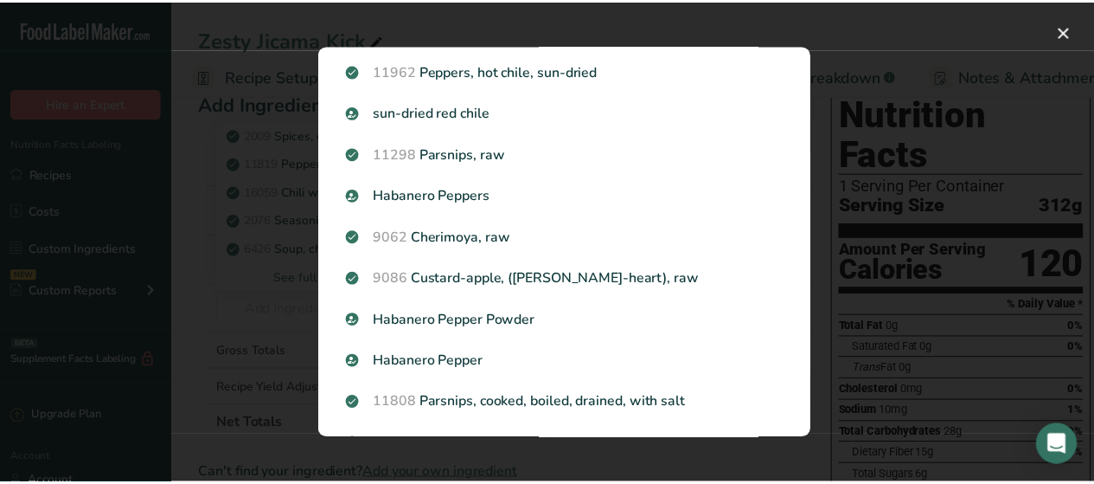
scroll to position [1959, 0]
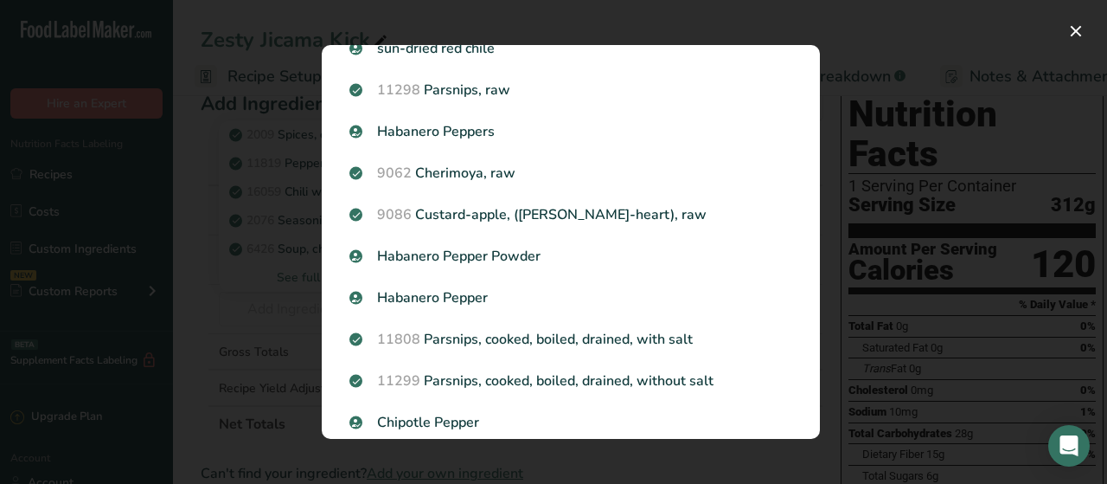
click at [253, 197] on div "Search results modal" at bounding box center [553, 242] width 1107 height 484
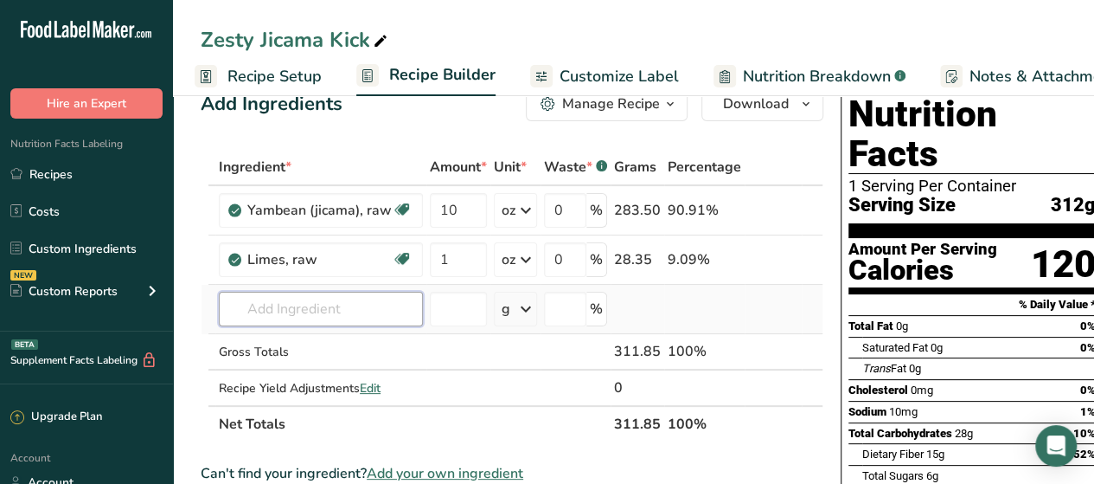
click at [312, 318] on input "text" at bounding box center [321, 309] width 204 height 35
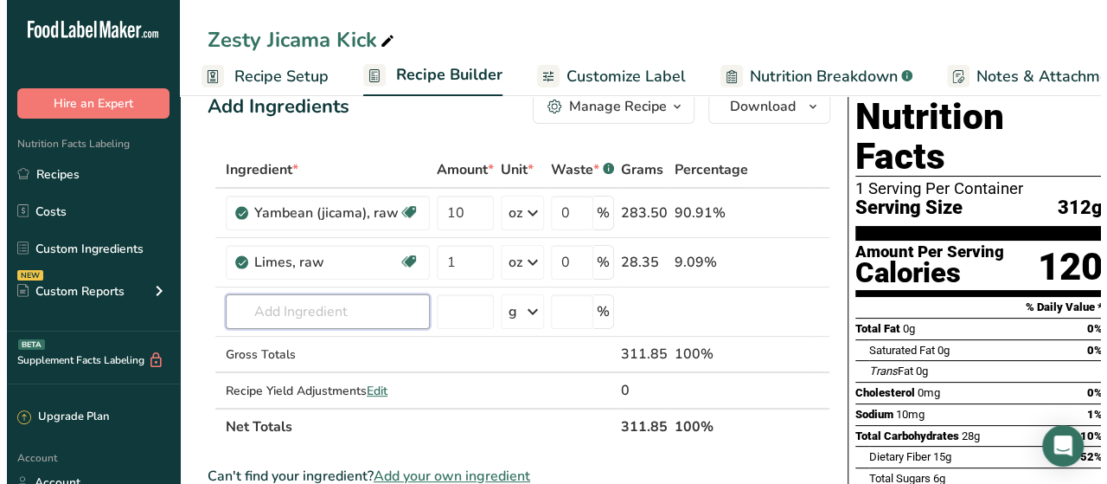
scroll to position [0, 0]
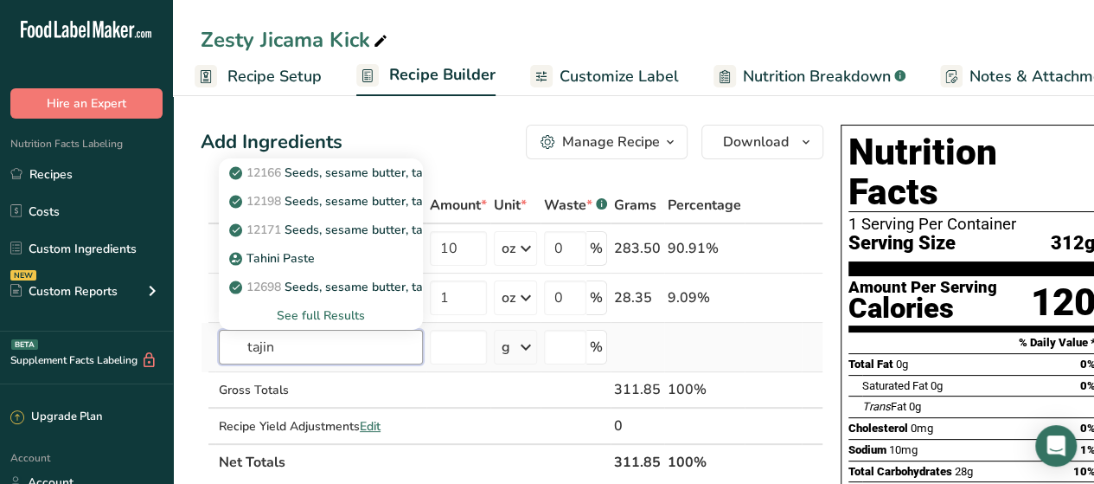
type input "tajin"
click at [311, 316] on div "See full Results" at bounding box center [321, 315] width 176 height 18
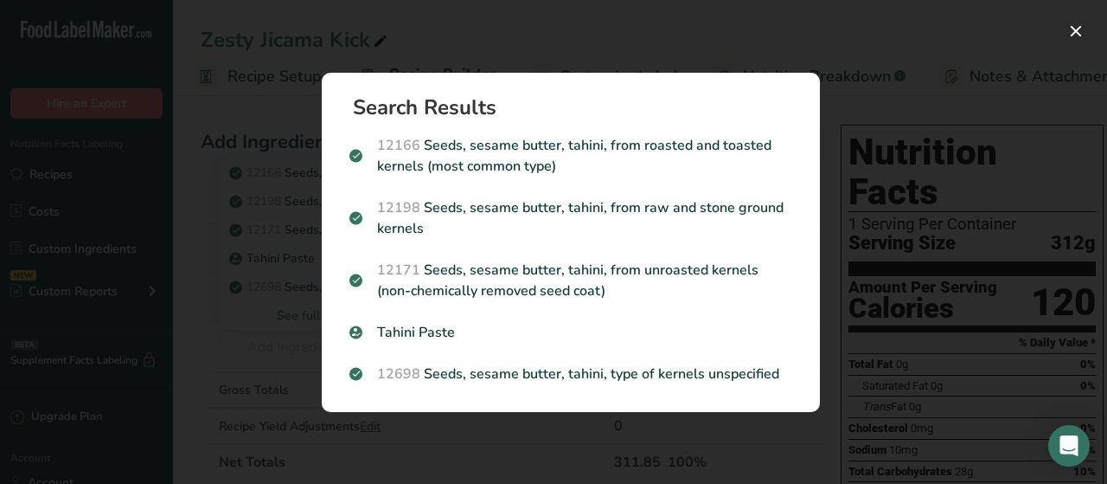
click at [273, 312] on div "Search results modal" at bounding box center [553, 242] width 1107 height 484
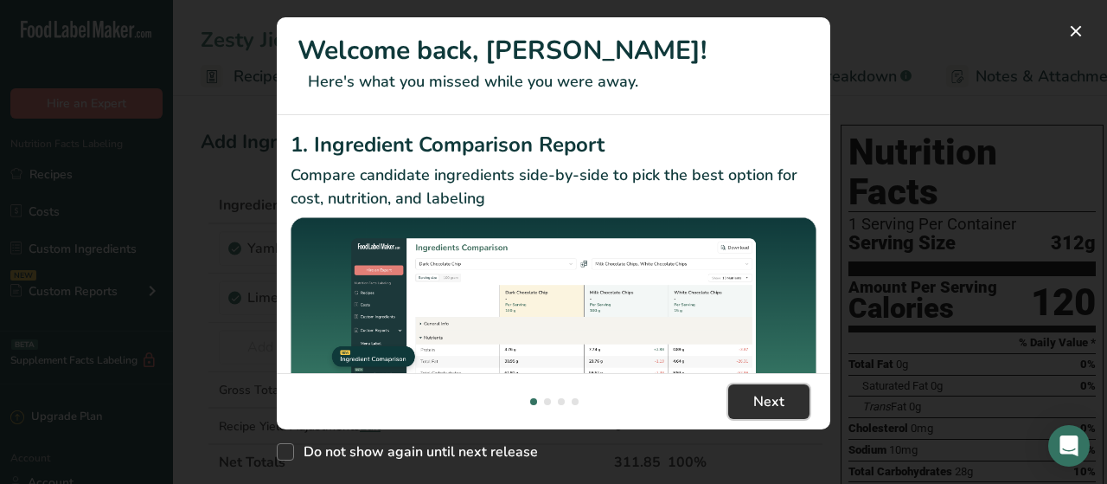
click at [754, 392] on span "Next" at bounding box center [769, 401] width 31 height 21
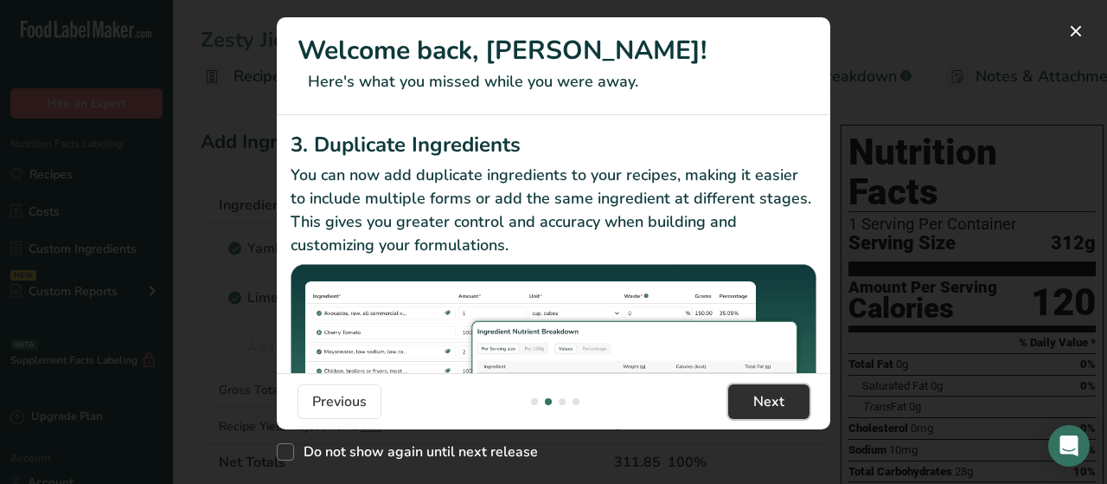
click at [754, 392] on span "Next" at bounding box center [769, 401] width 31 height 21
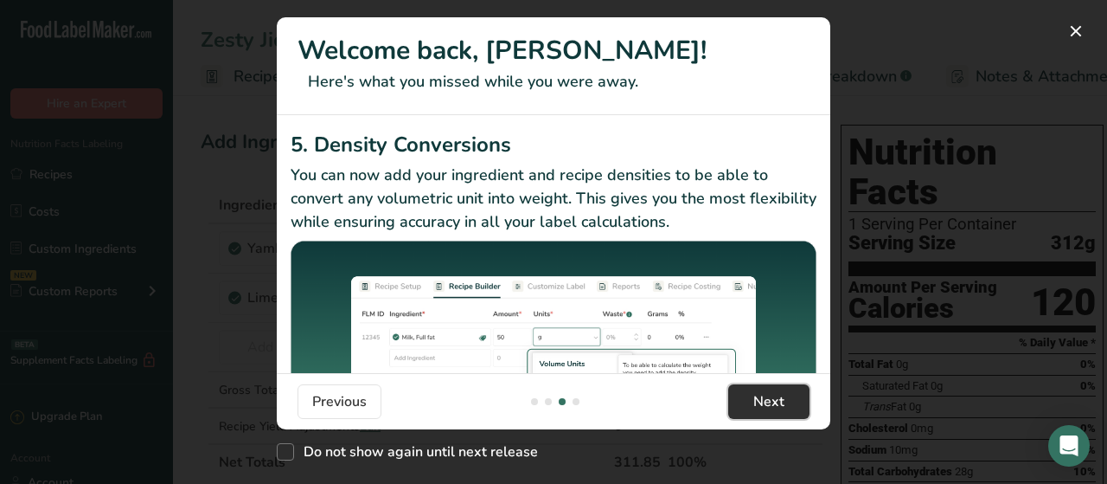
click at [754, 392] on span "Next" at bounding box center [769, 401] width 31 height 21
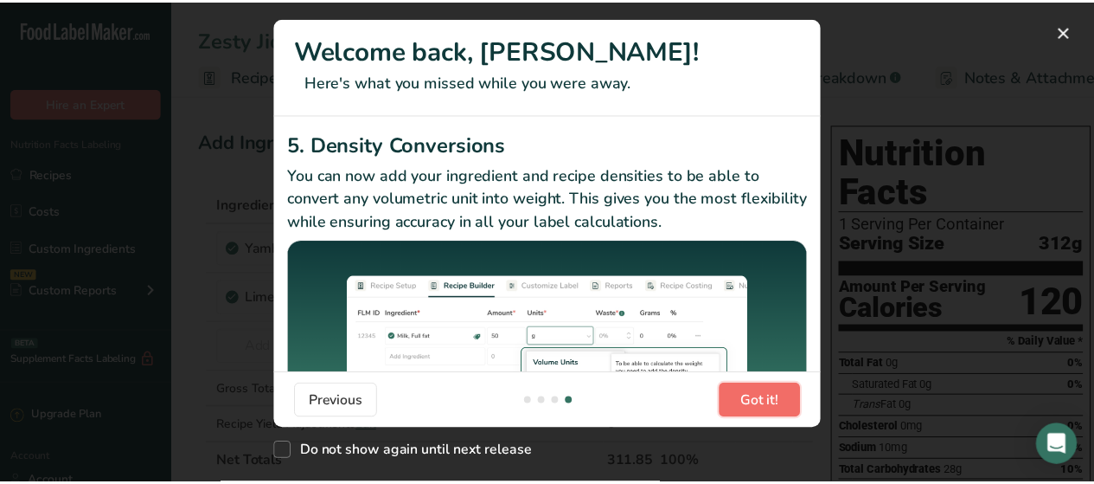
scroll to position [0, 1661]
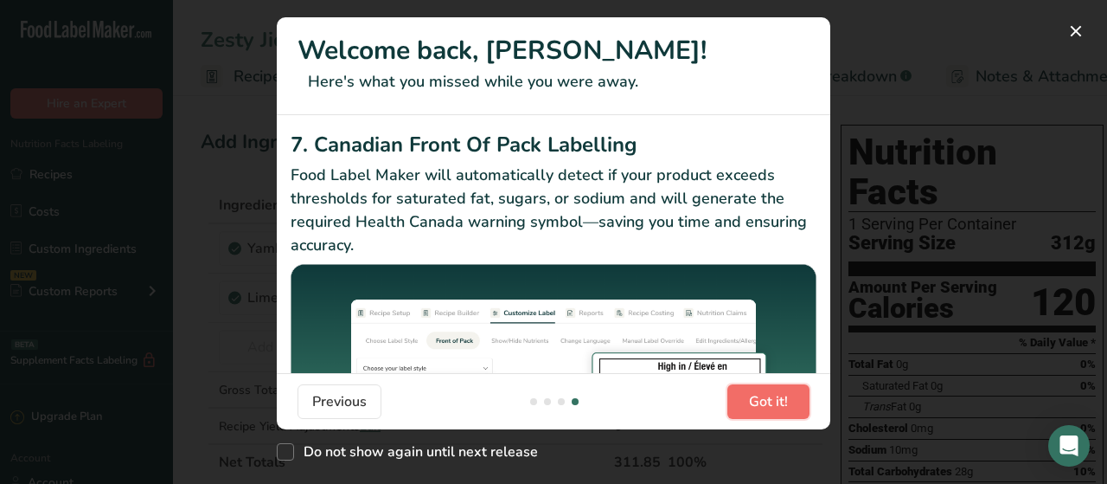
click at [754, 392] on span "Got it!" at bounding box center [768, 401] width 39 height 21
